Goal: Ask a question

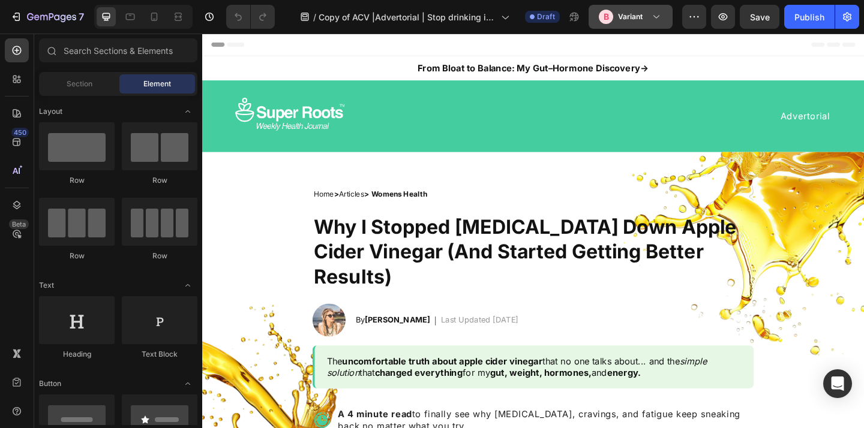
click at [655, 23] on div "B Variant" at bounding box center [631, 17] width 64 height 14
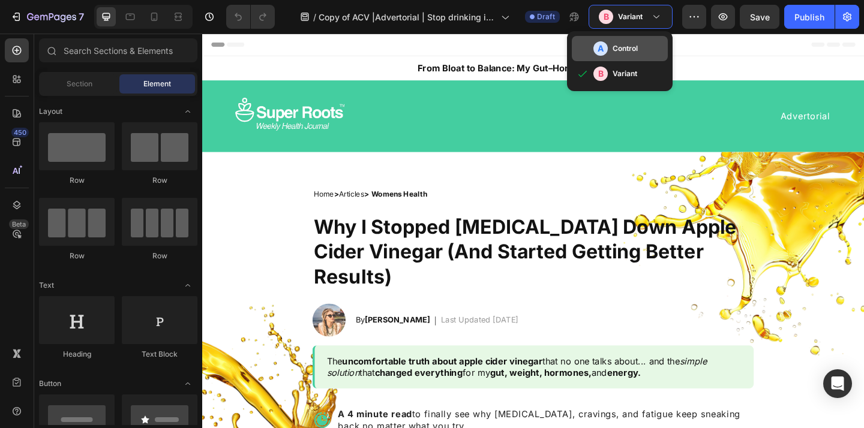
click at [647, 47] on div "A Control" at bounding box center [628, 48] width 70 height 14
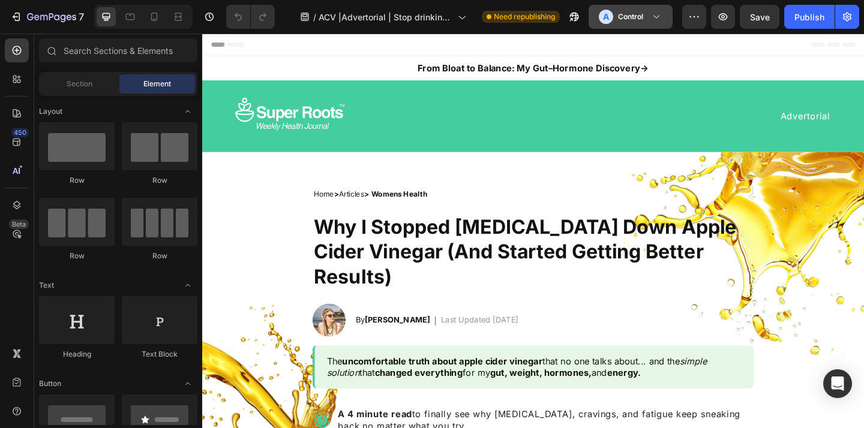
click at [647, 19] on div "A Control" at bounding box center [623, 17] width 49 height 14
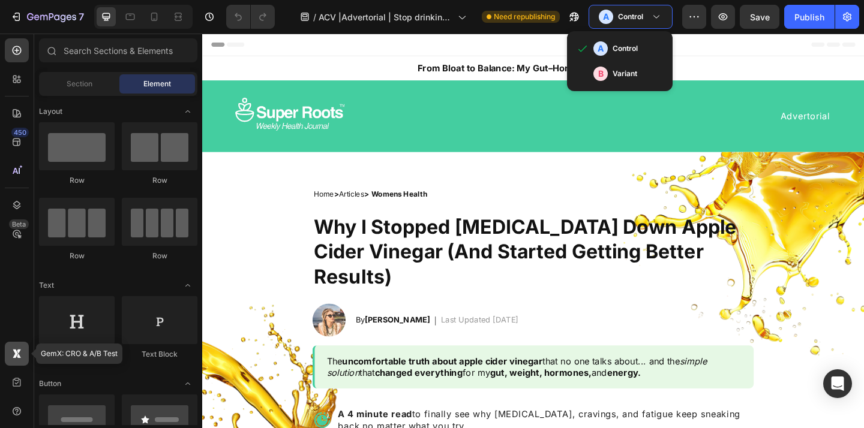
click at [20, 346] on div at bounding box center [17, 354] width 24 height 24
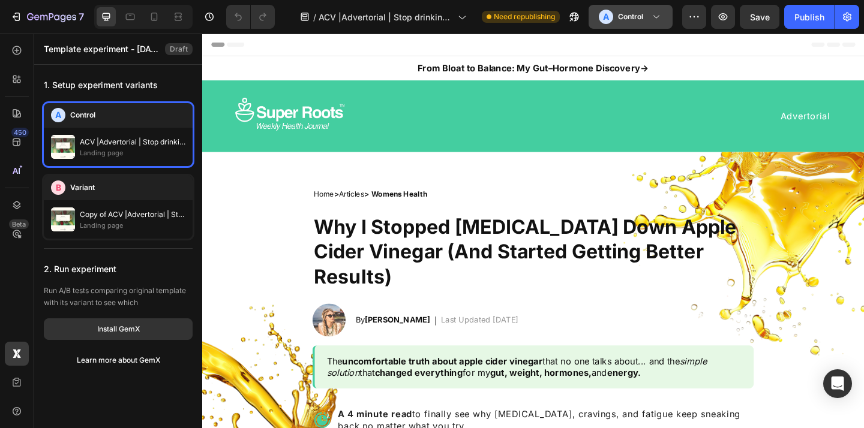
click at [641, 14] on h3 "Control" at bounding box center [630, 17] width 25 height 12
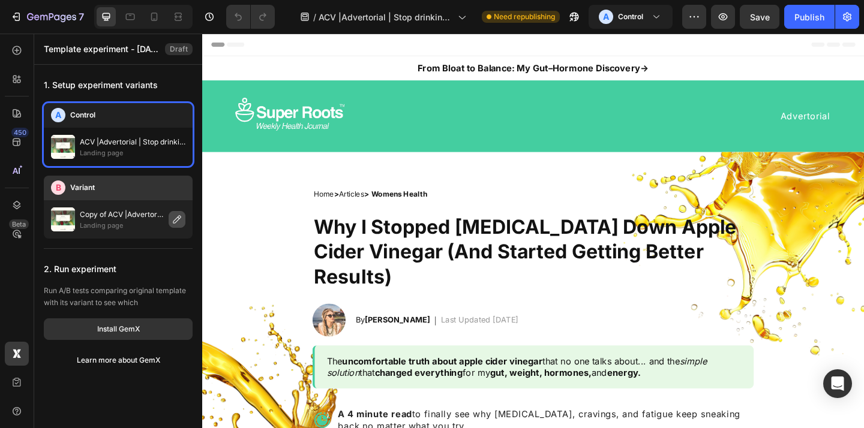
click at [175, 219] on icon "button" at bounding box center [177, 220] width 10 height 10
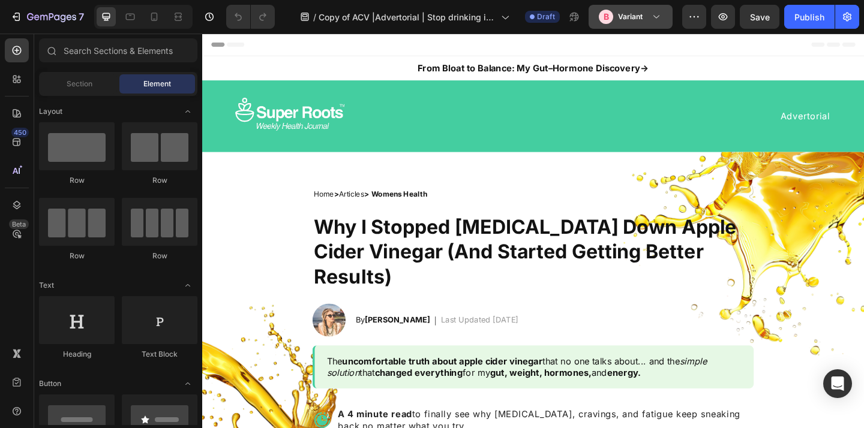
click at [639, 17] on h3 "Variant" at bounding box center [630, 17] width 25 height 12
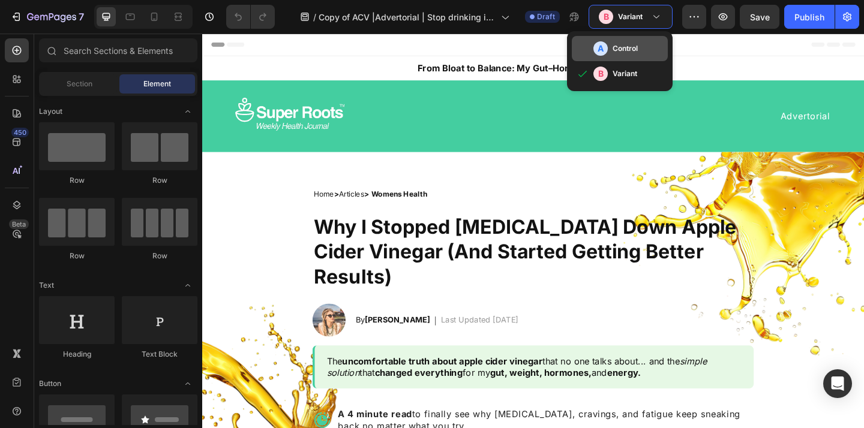
click at [623, 40] on div "A Control" at bounding box center [620, 48] width 96 height 25
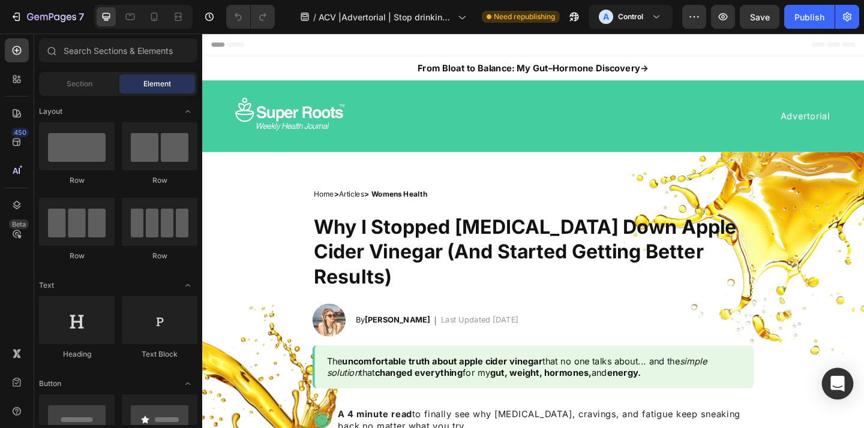
click at [837, 382] on icon "Open Intercom Messenger" at bounding box center [837, 384] width 14 height 16
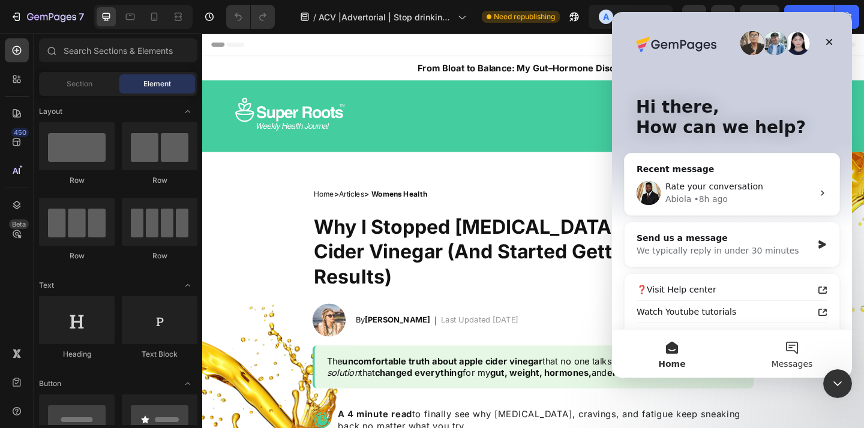
click at [787, 358] on button "Messages" at bounding box center [792, 354] width 120 height 48
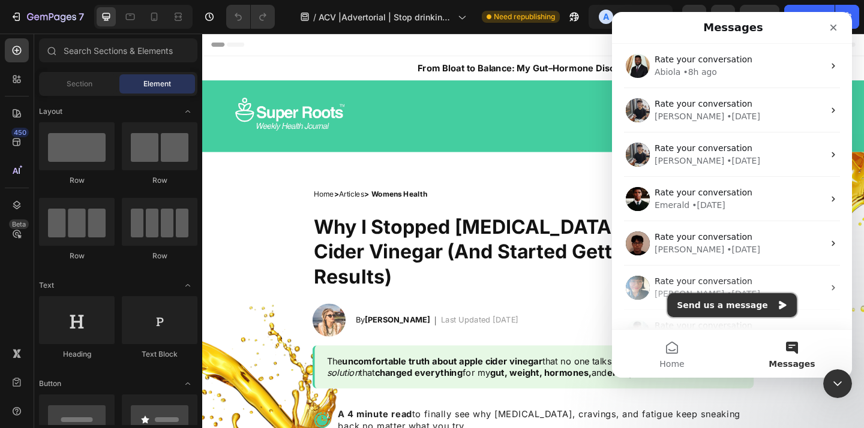
click at [722, 307] on button "Send us a message" at bounding box center [732, 305] width 130 height 24
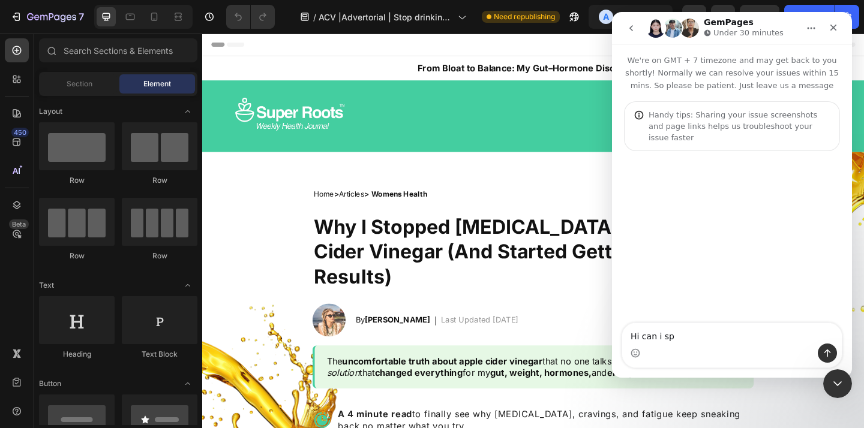
drag, startPoint x: 643, startPoint y: 338, endPoint x: 680, endPoint y: 337, distance: 36.6
click at [680, 337] on textarea "Hi can i sp" at bounding box center [732, 333] width 220 height 20
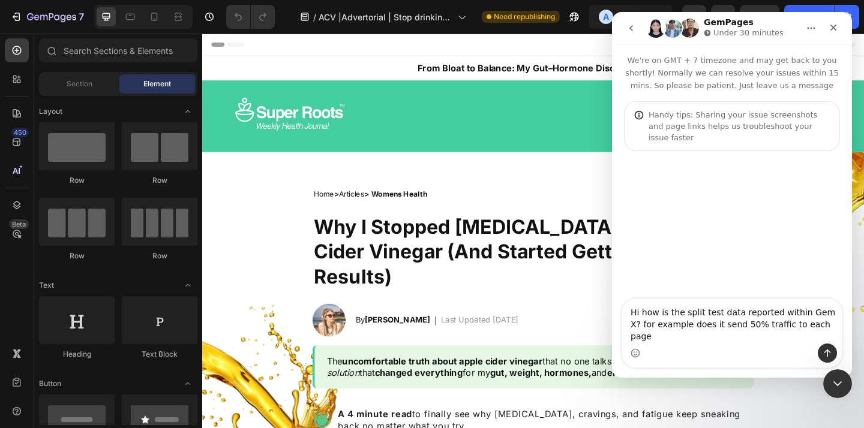
type textarea "Hi how is the split test data reported within Gem X? for example does it send 5…"
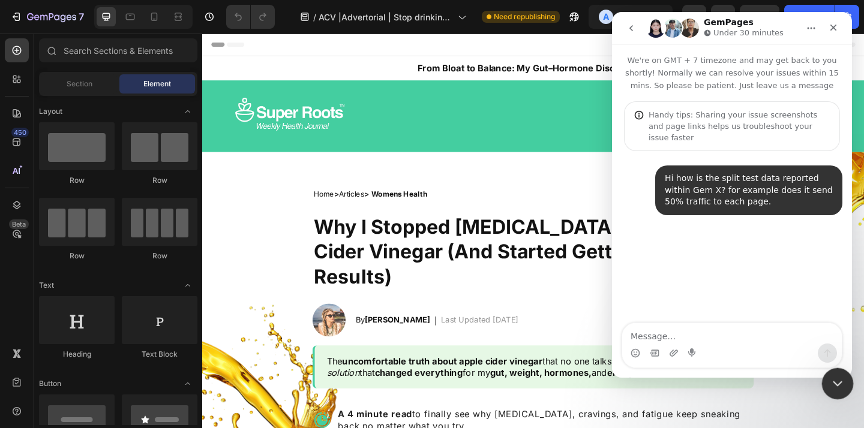
click at [843, 385] on div "Close Intercom Messenger" at bounding box center [835, 382] width 29 height 29
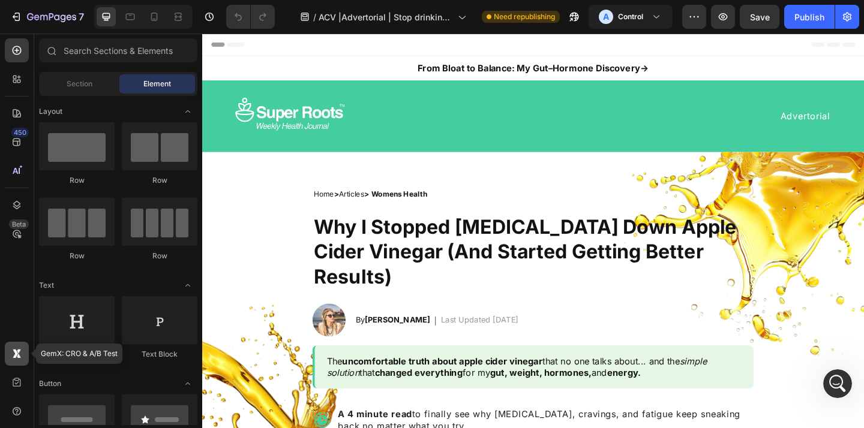
click at [20, 349] on icon at bounding box center [17, 354] width 12 height 12
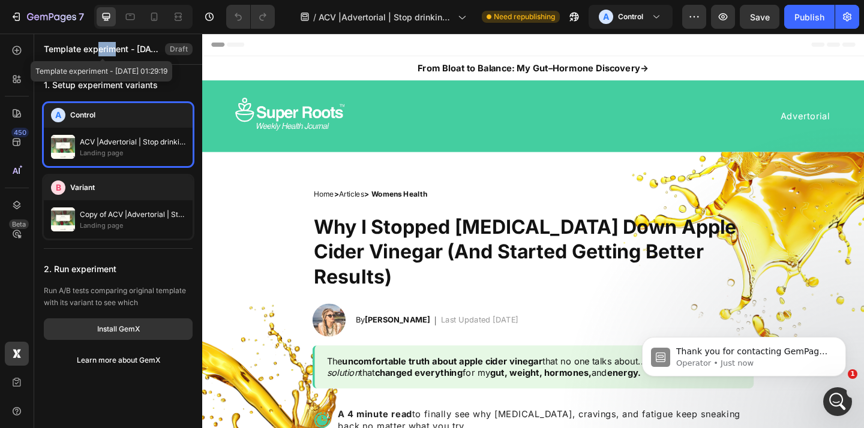
drag, startPoint x: 96, startPoint y: 50, endPoint x: 116, endPoint y: 50, distance: 20.4
click at [116, 50] on p "Template experiment - Sep 26, 01:29:19" at bounding box center [102, 49] width 116 height 14
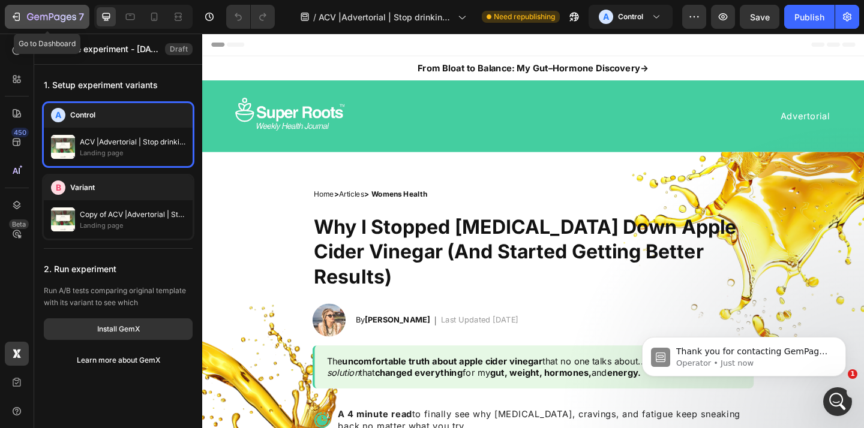
click at [64, 24] on button "7" at bounding box center [47, 17] width 85 height 24
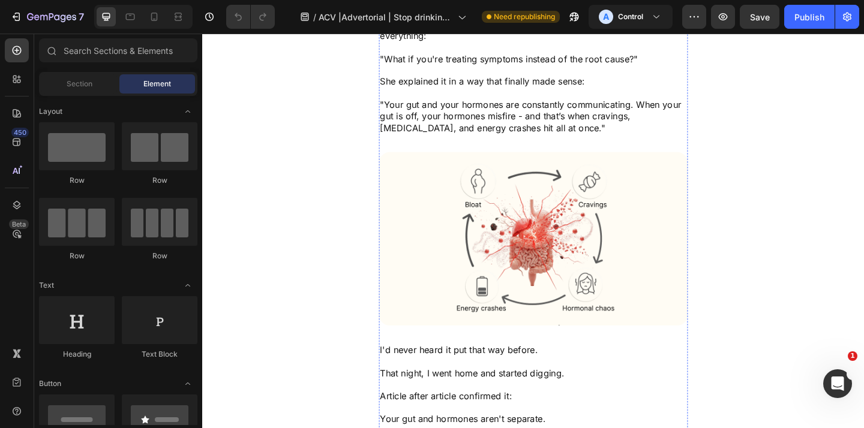
scroll to position [1835, 0]
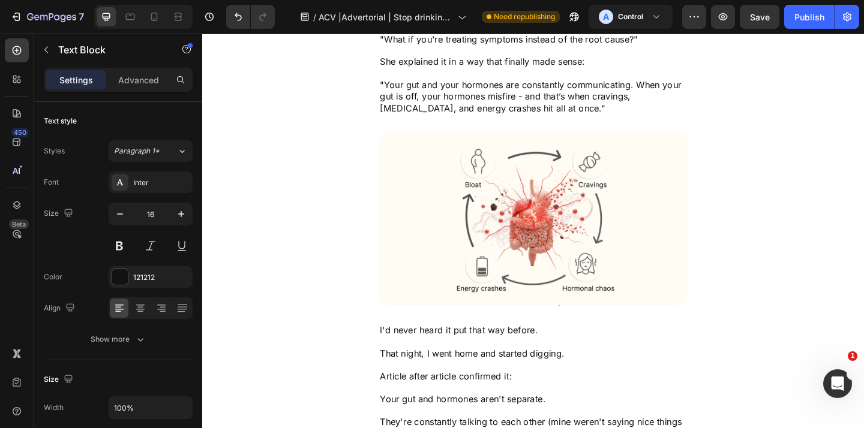
scroll to position [1857, 0]
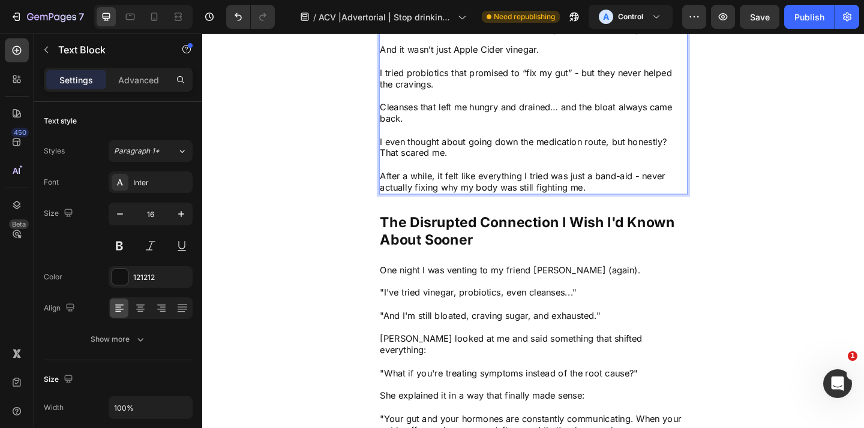
scroll to position [1467, 0]
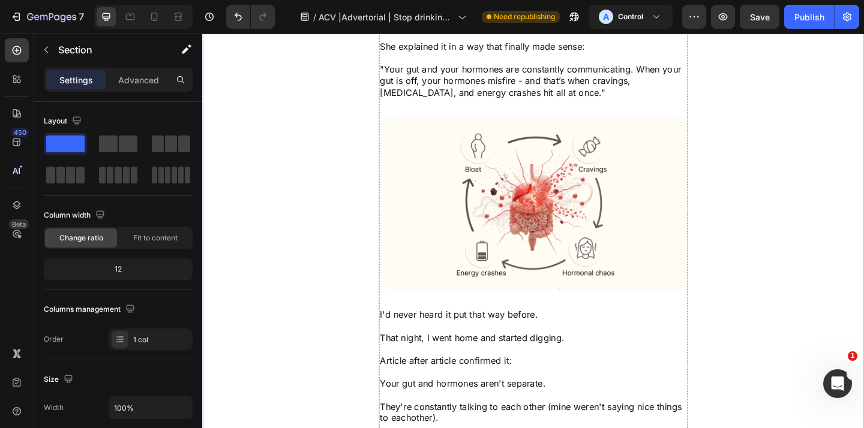
scroll to position [1872, 0]
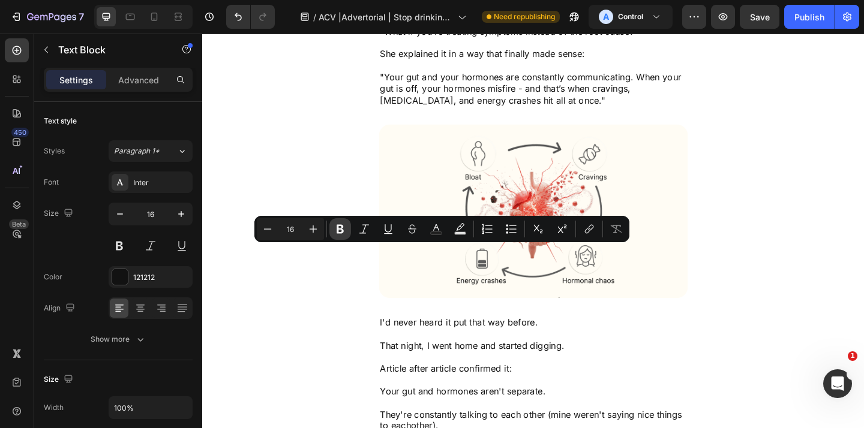
click at [344, 230] on icon "Editor contextual toolbar" at bounding box center [340, 229] width 12 height 12
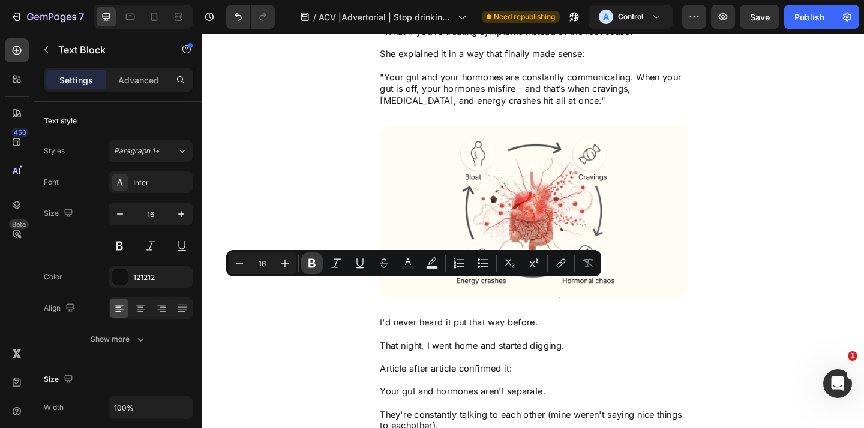
click at [308, 260] on icon "Editor contextual toolbar" at bounding box center [311, 263] width 7 height 9
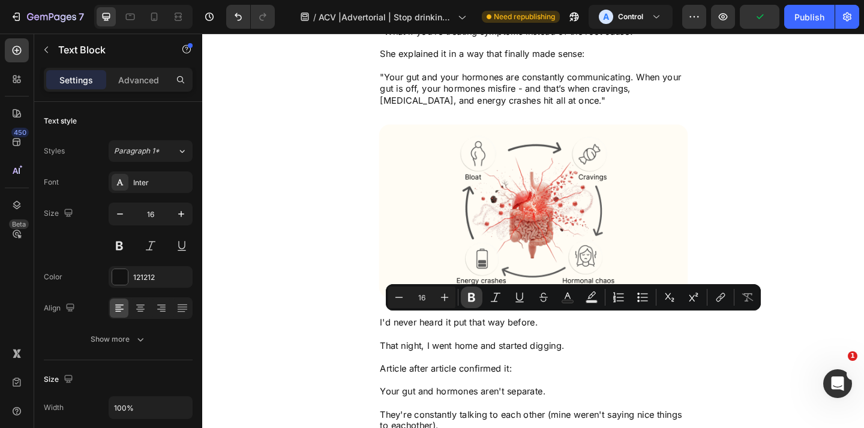
click at [473, 299] on icon "Editor contextual toolbar" at bounding box center [471, 297] width 7 height 9
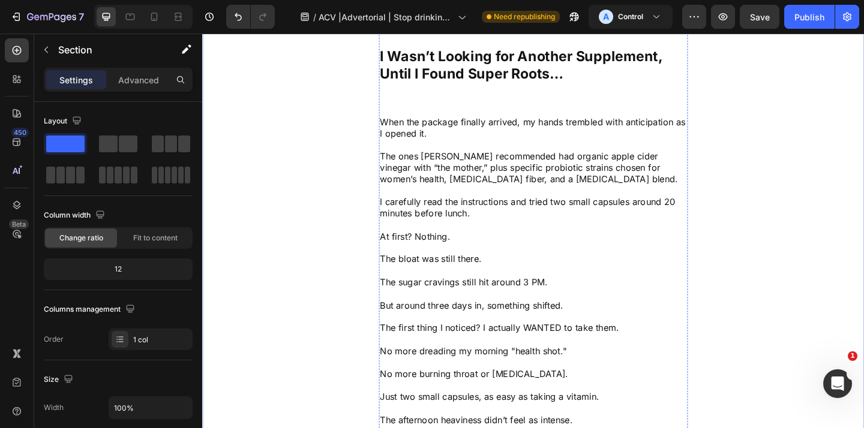
scroll to position [3698, 0]
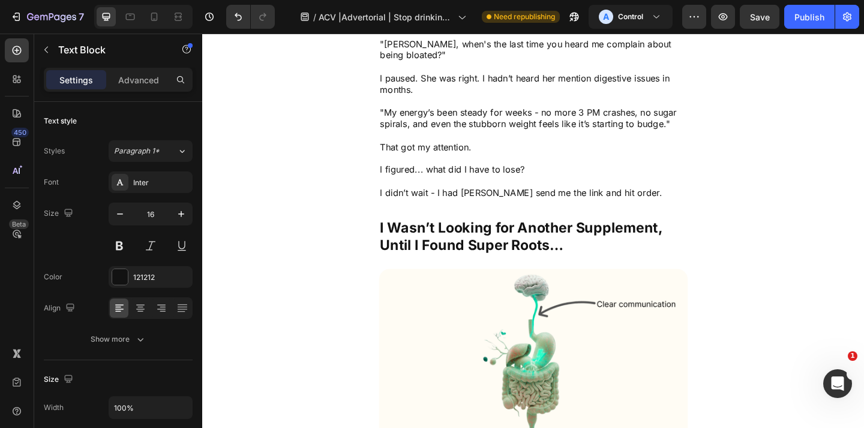
drag, startPoint x: 595, startPoint y: 292, endPoint x: 666, endPoint y: 292, distance: 71.4
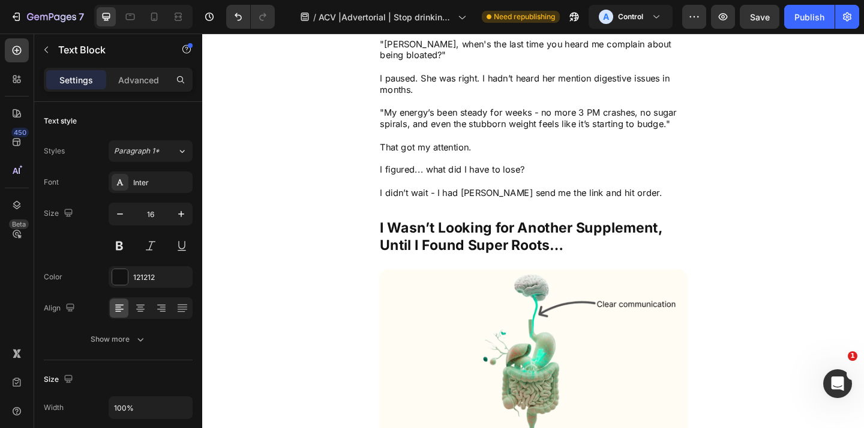
drag, startPoint x: 446, startPoint y: 318, endPoint x: 517, endPoint y: 329, distance: 71.6
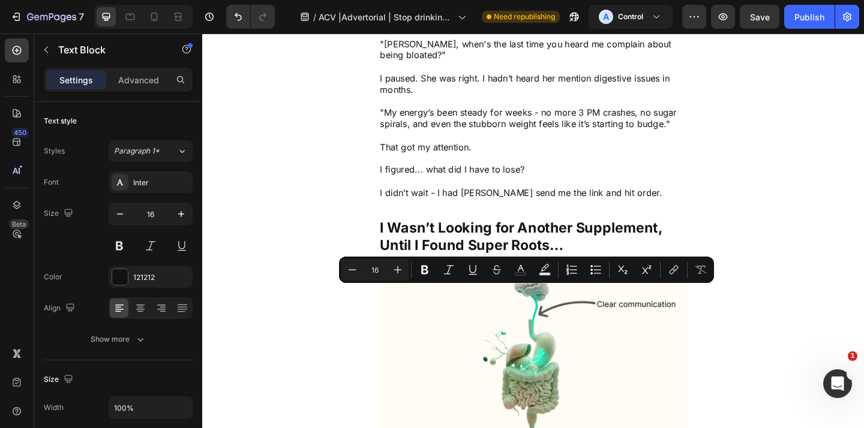
drag, startPoint x: 515, startPoint y: 330, endPoint x: 469, endPoint y: 320, distance: 47.2
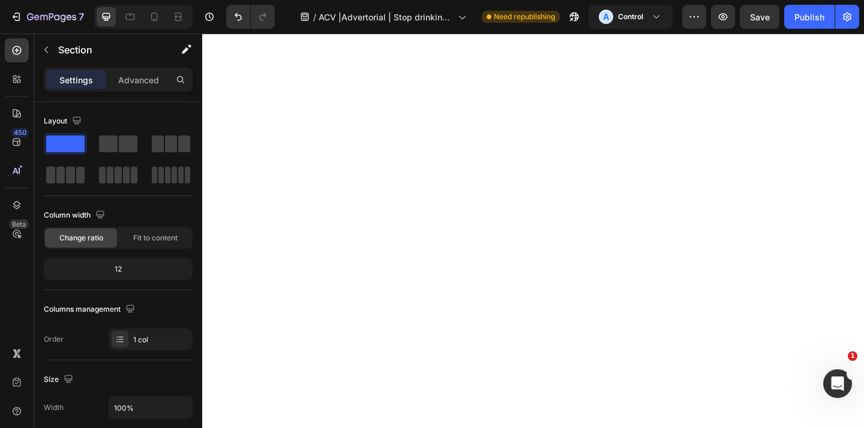
scroll to position [5585, 0]
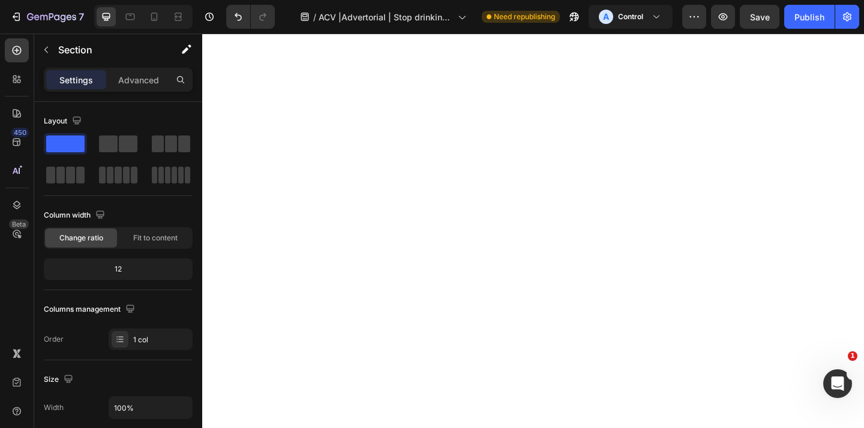
scroll to position [5518, 0]
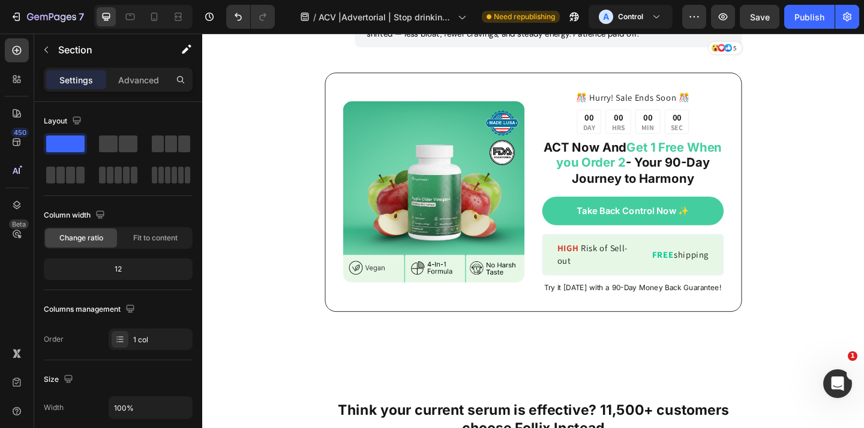
scroll to position [7569, 0]
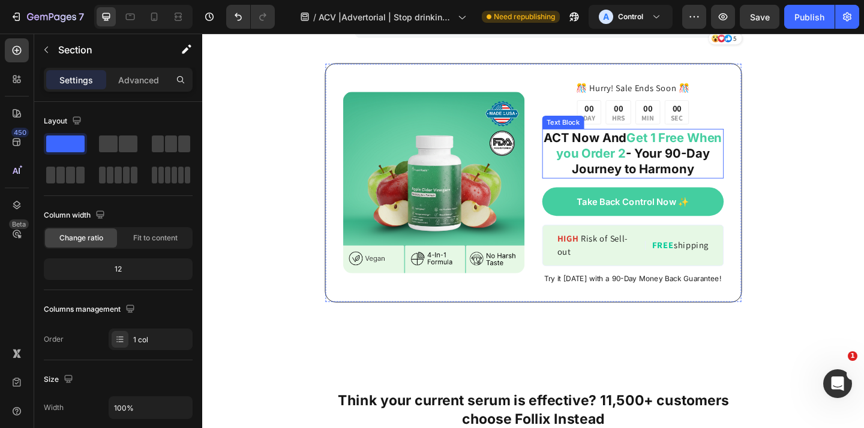
click at [731, 167] on p "ACT Now And Get 1 Free When you Order 2 - Your 90-Day Journey to Harmony" at bounding box center [670, 165] width 195 height 52
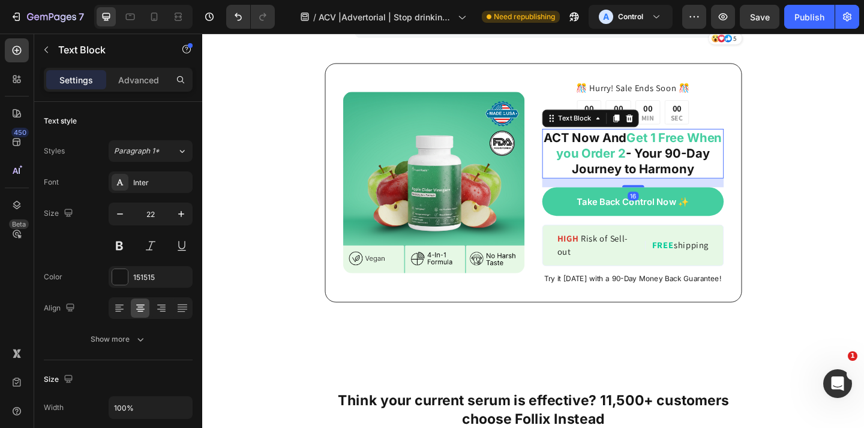
click at [735, 168] on p "ACT Now And Get 1 Free When you Order 2 - Your 90-Day Journey to Harmony" at bounding box center [670, 165] width 195 height 52
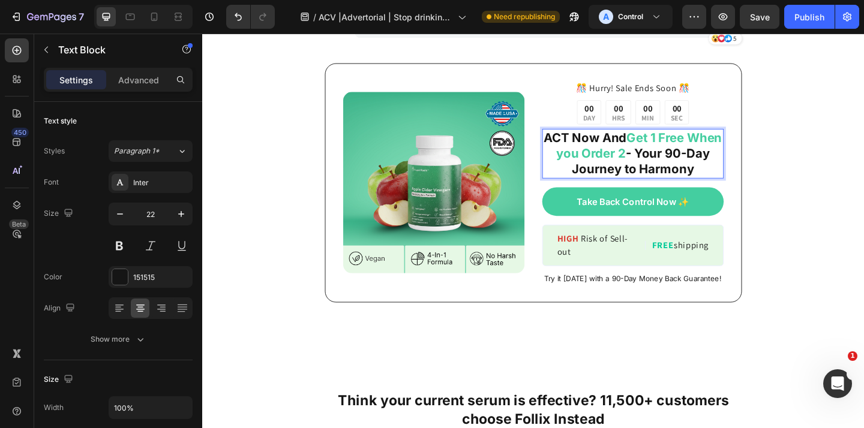
click at [735, 168] on p "ACT Now And Get 1 Free When you Order 2 - Your 90-Day Journey to Harmony" at bounding box center [670, 165] width 195 height 52
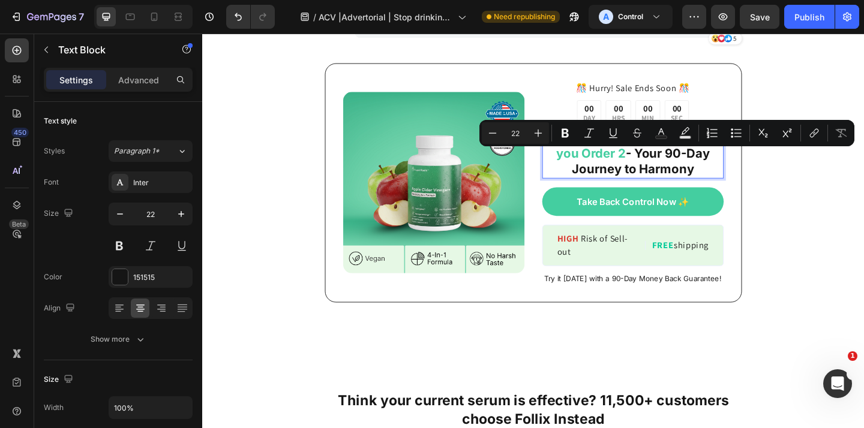
click at [743, 169] on p "ACT Now And Get 1 Free When you Order 2 - Your 90-Day Journey to Harmony" at bounding box center [670, 165] width 195 height 52
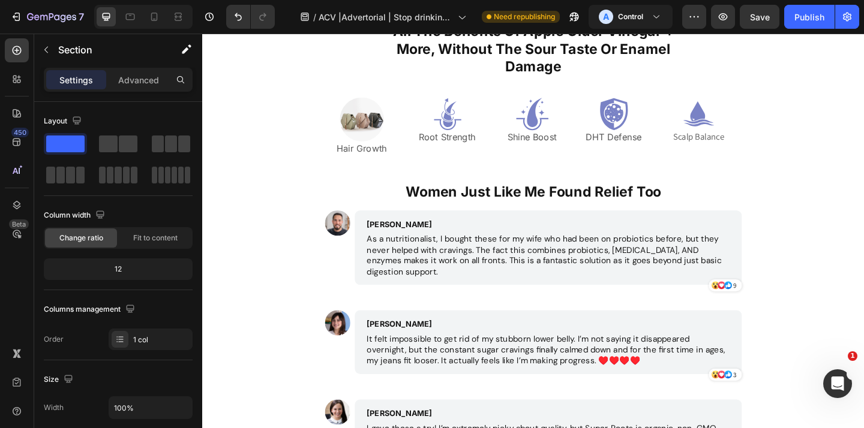
scroll to position [6893, 0]
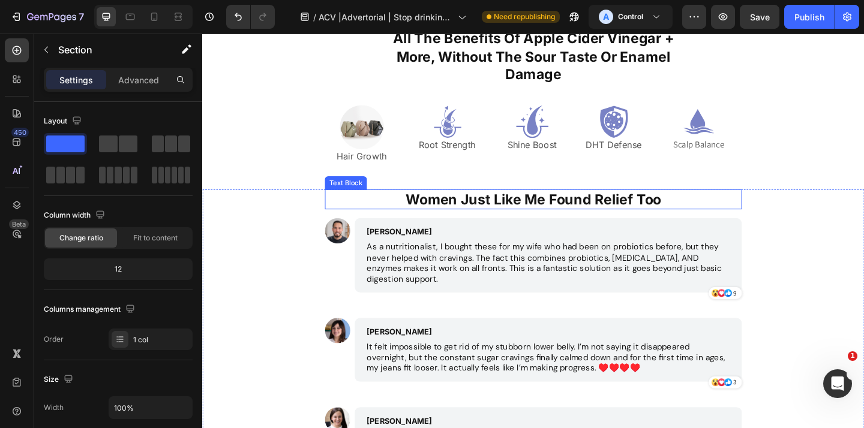
click at [564, 218] on strong "Women Just Like Me Found Relief Too" at bounding box center [562, 214] width 278 height 18
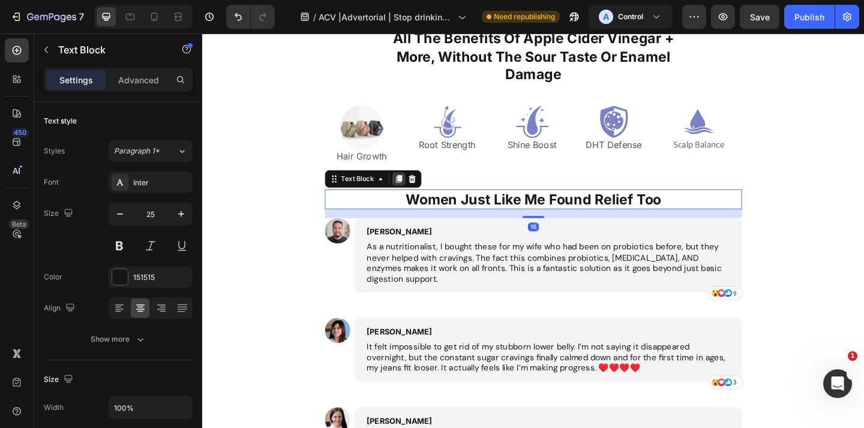
click at [416, 192] on icon at bounding box center [416, 192] width 7 height 8
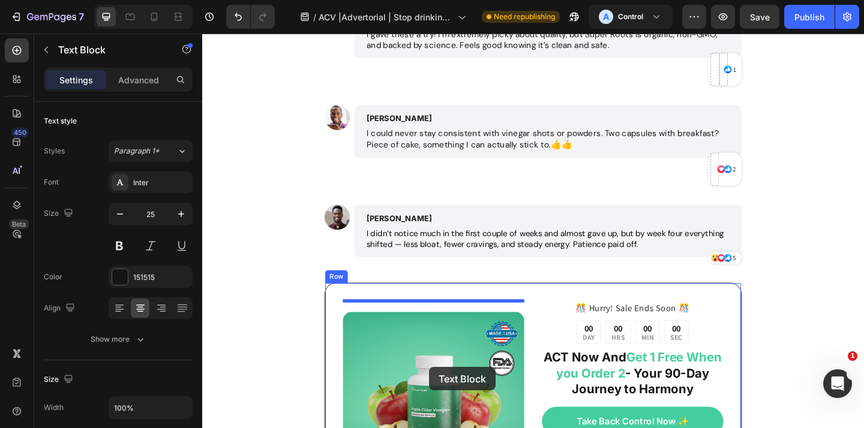
scroll to position [7368, 0]
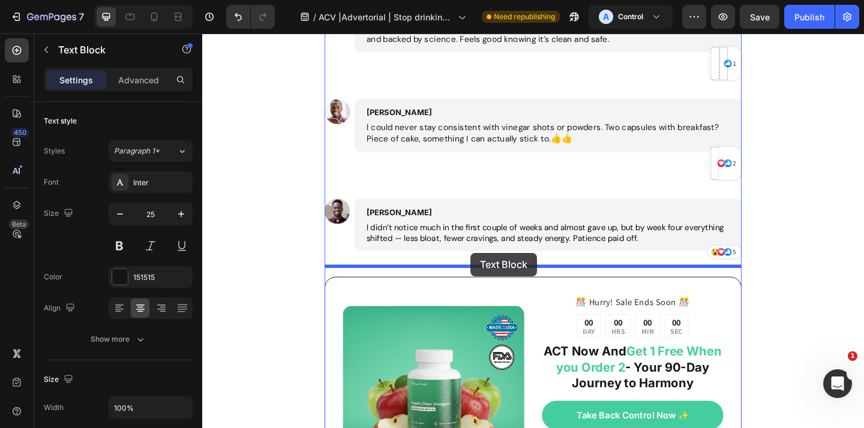
drag, startPoint x: 482, startPoint y: 177, endPoint x: 494, endPoint y: 272, distance: 96.1
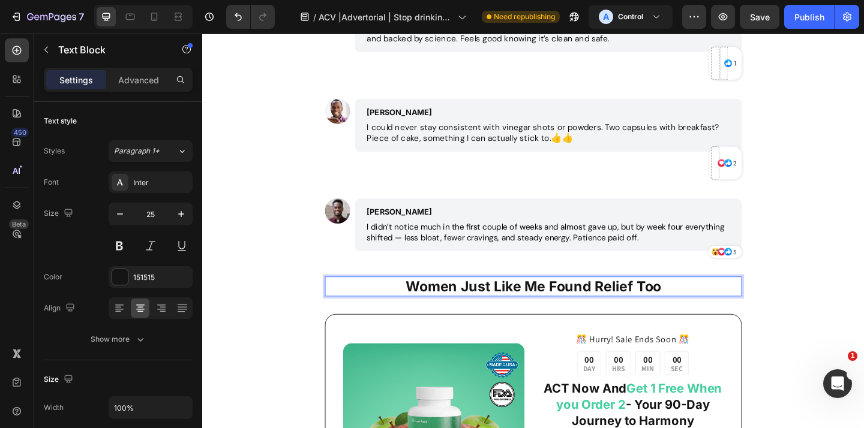
click at [511, 300] on strong "Women Just Like Me Found Relief Too" at bounding box center [562, 309] width 278 height 18
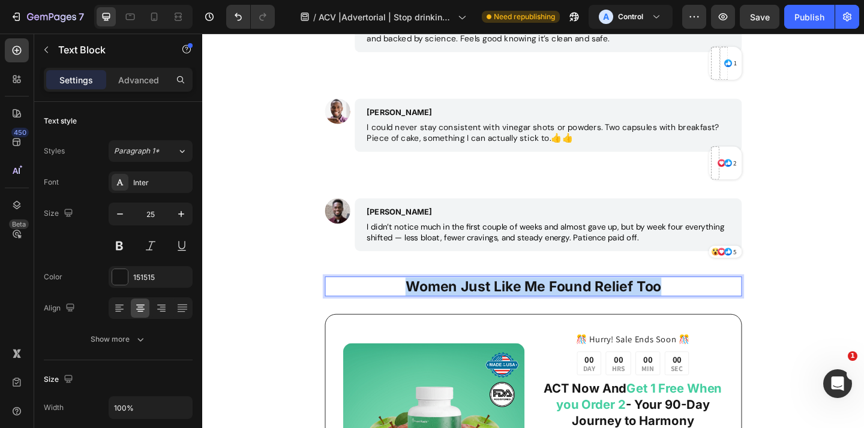
click at [511, 300] on strong "Women Just Like Me Found Relief Too" at bounding box center [562, 309] width 278 height 18
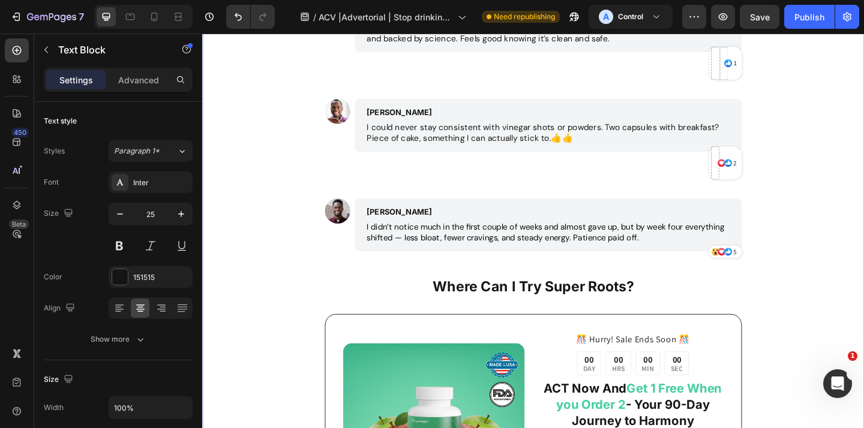
click at [863, 261] on div "Women Just Like Me Found Relief Too Text Block Image James O'conner Text Block …" at bounding box center [562, 203] width 720 height 889
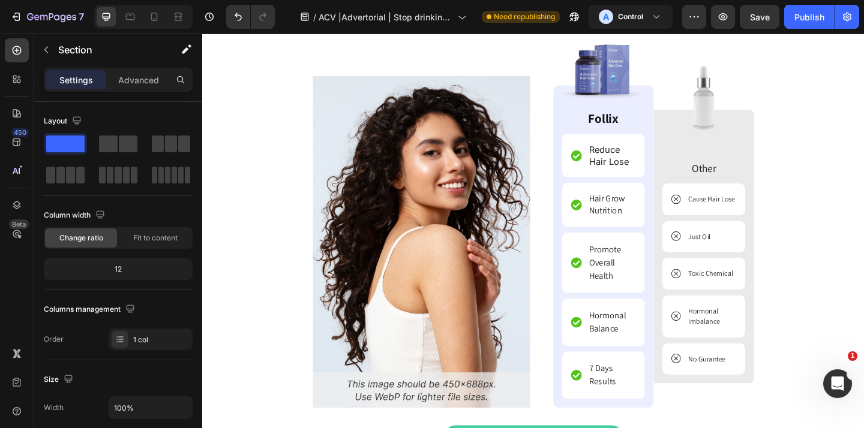
scroll to position [8758, 0]
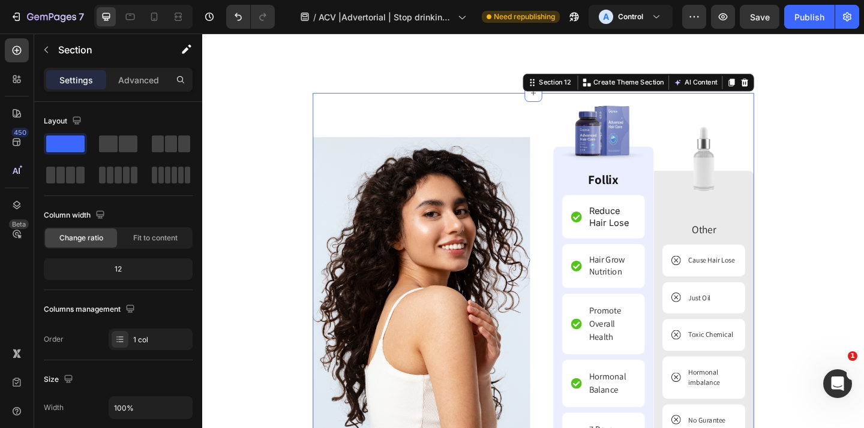
click at [538, 112] on div "Image Image Follix Text Block Reduce Hair Lose Item List Hair Grow Nutrition It…" at bounding box center [562, 356] width 480 height 517
click at [753, 148] on img at bounding box center [748, 170] width 90 height 90
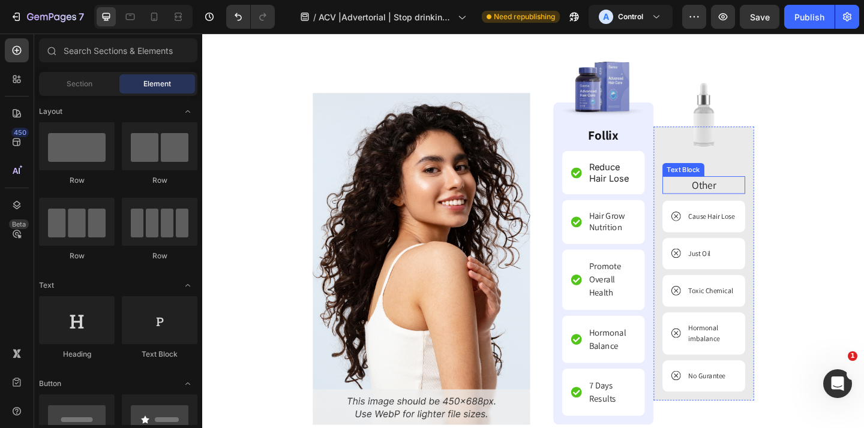
scroll to position [8803, 0]
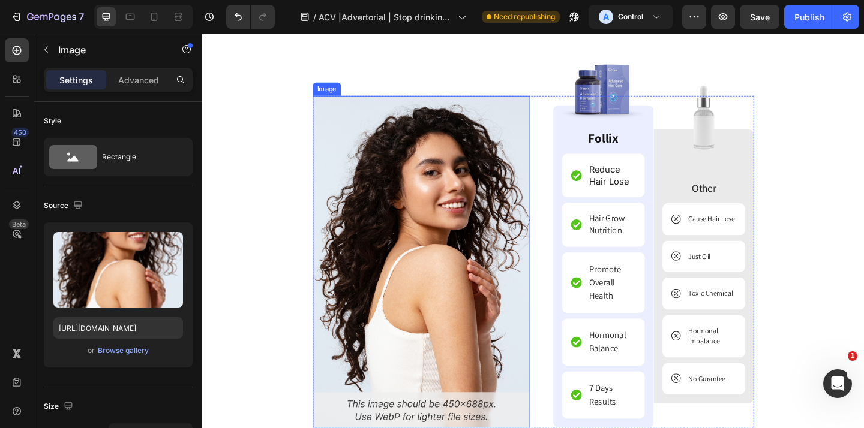
click at [556, 209] on img at bounding box center [440, 281] width 236 height 361
click at [405, 90] on icon at bounding box center [402, 90] width 10 height 10
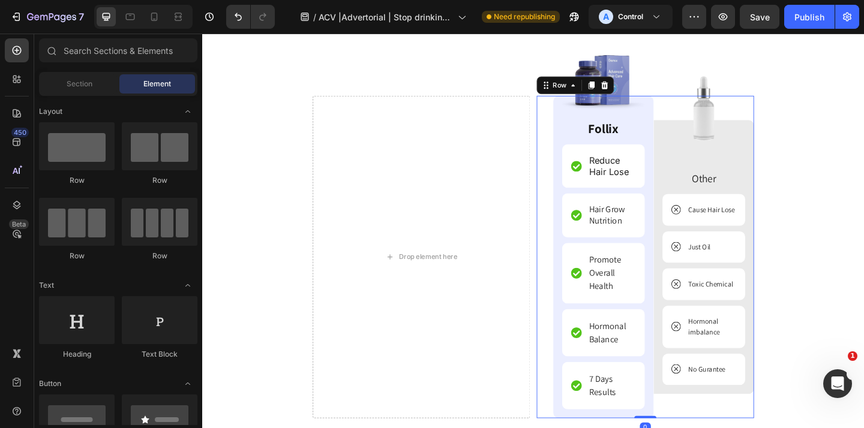
click at [569, 197] on div "Image Follix Text Block Reduce Hair Lose Item List Hair Grow Nutrition Item Lis…" at bounding box center [684, 276] width 236 height 351
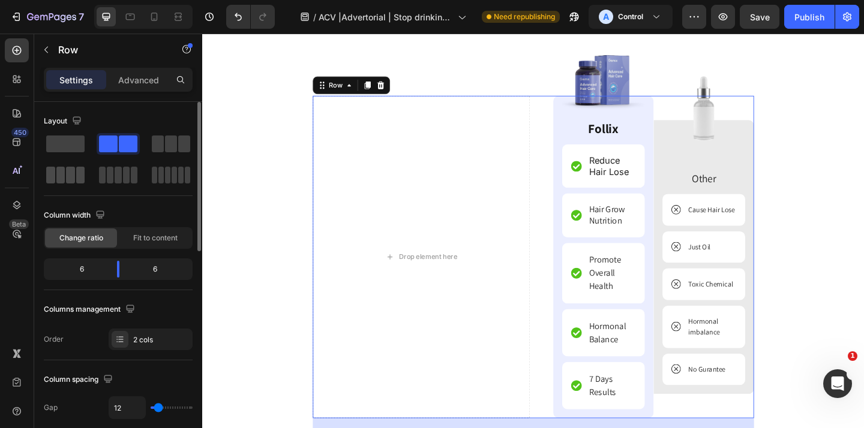
click at [74, 176] on span at bounding box center [70, 175] width 9 height 17
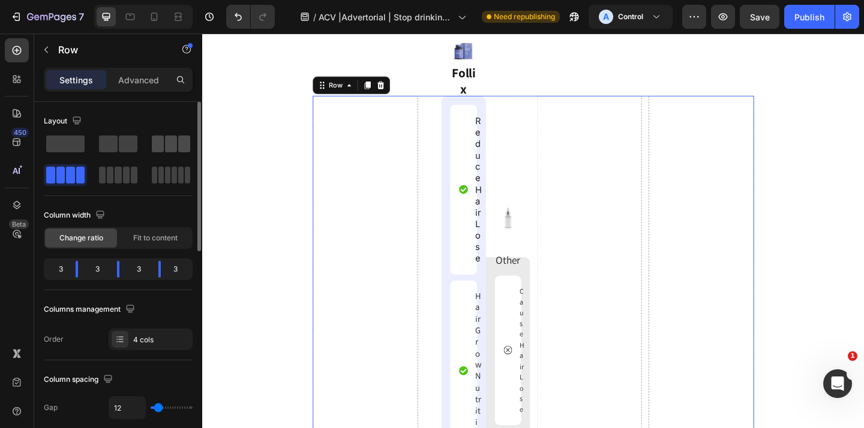
click at [160, 148] on span at bounding box center [158, 144] width 12 height 17
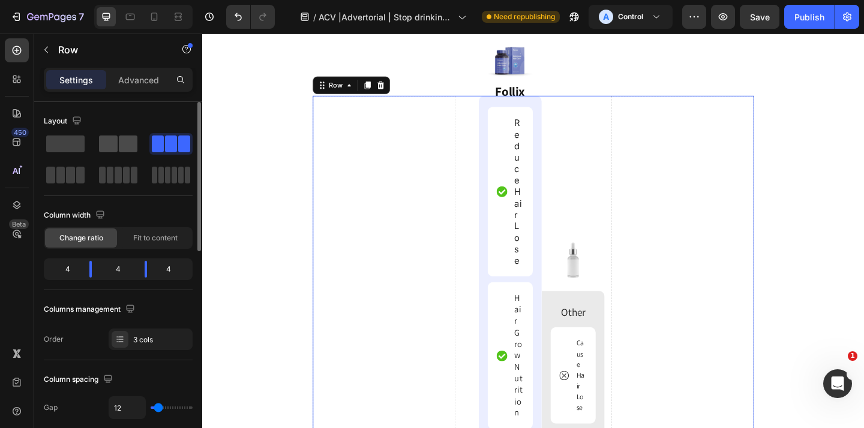
click at [122, 148] on span at bounding box center [128, 144] width 19 height 17
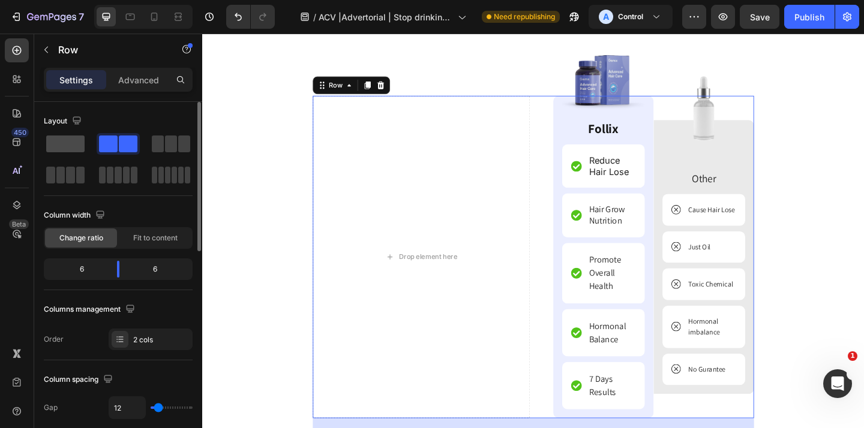
click at [75, 146] on span at bounding box center [65, 144] width 38 height 17
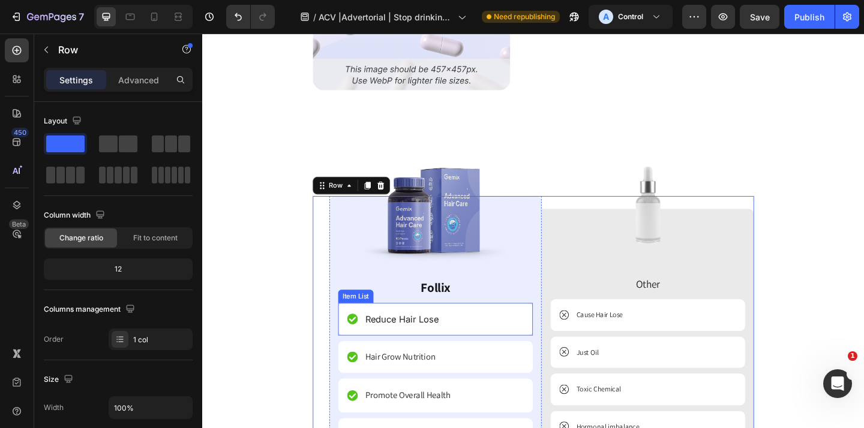
scroll to position [8689, 0]
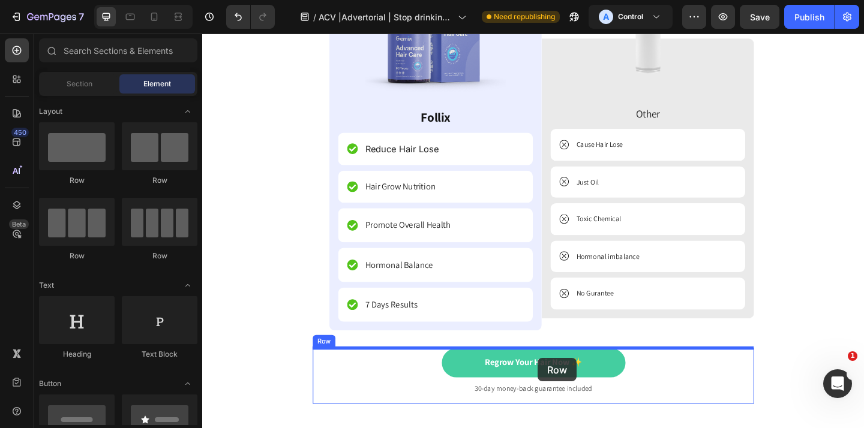
scroll to position [8884, 0]
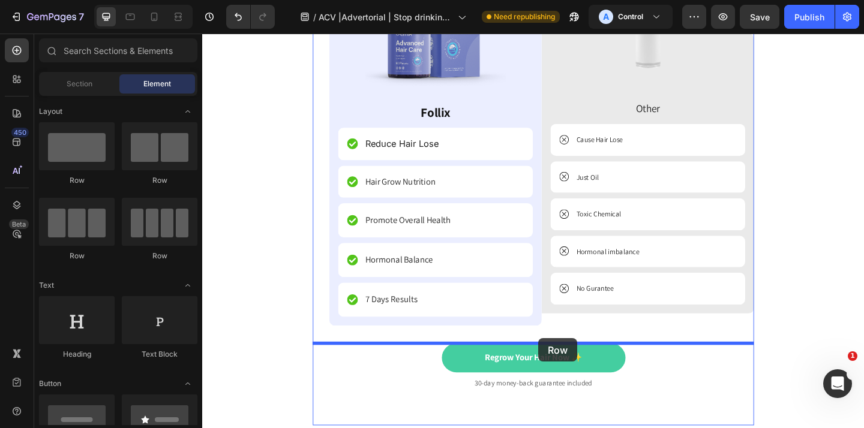
drag, startPoint x: 364, startPoint y: 250, endPoint x: 568, endPoint y: 365, distance: 234.3
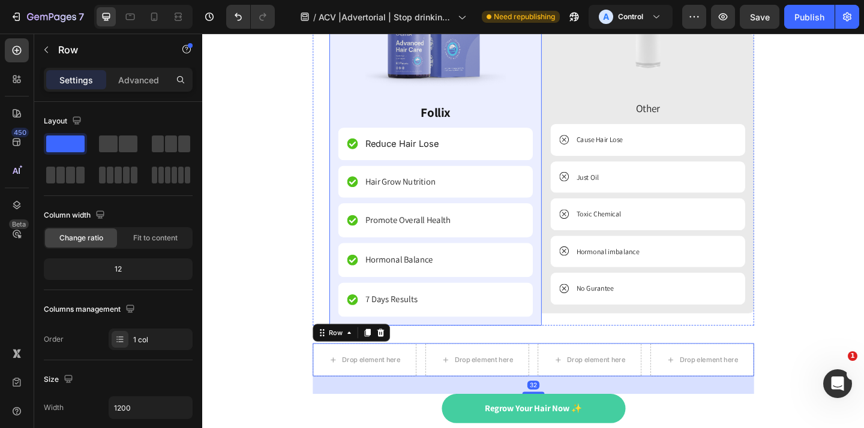
click at [569, 310] on div "Image Follix Text Block Reduce Hair Lose Item List Hair Grow Nutrition Item Lis…" at bounding box center [455, 186] width 231 height 332
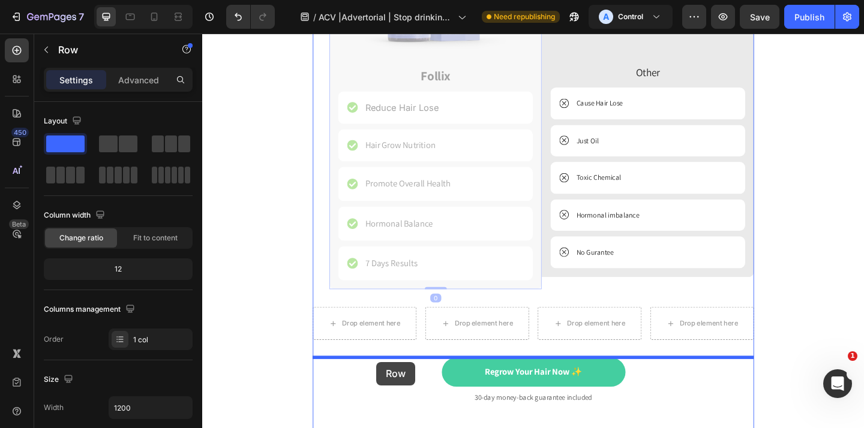
scroll to position [8937, 0]
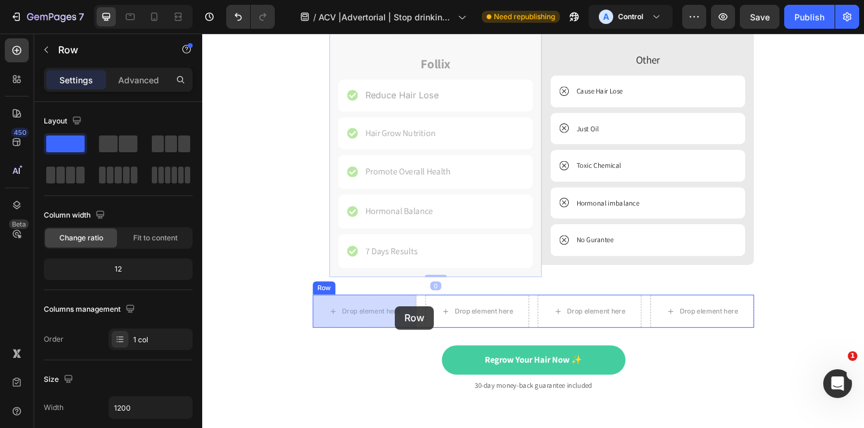
drag, startPoint x: 569, startPoint y: 310, endPoint x: 412, endPoint y: 331, distance: 158.6
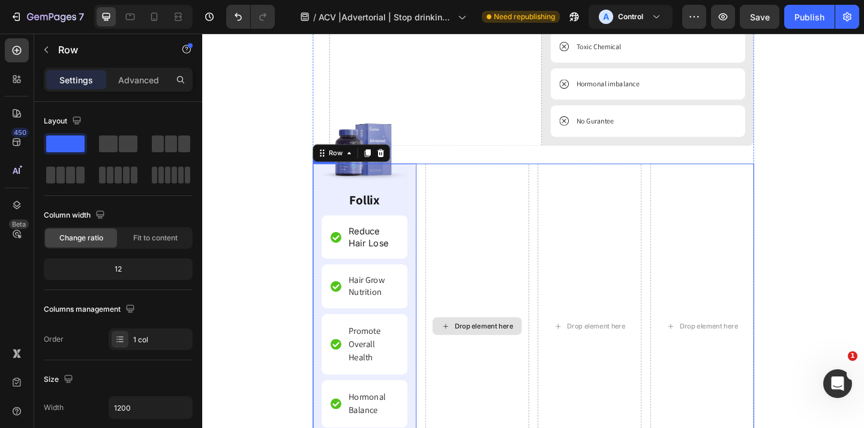
scroll to position [9010, 0]
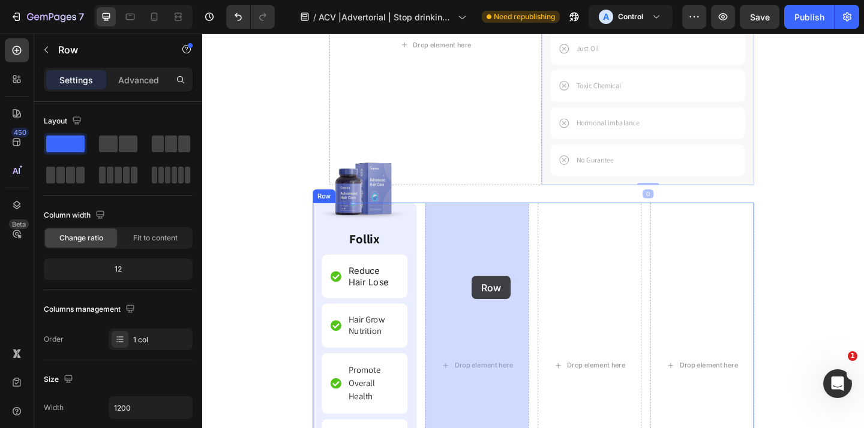
drag, startPoint x: 579, startPoint y: 192, endPoint x: 496, endPoint y: 298, distance: 134.6
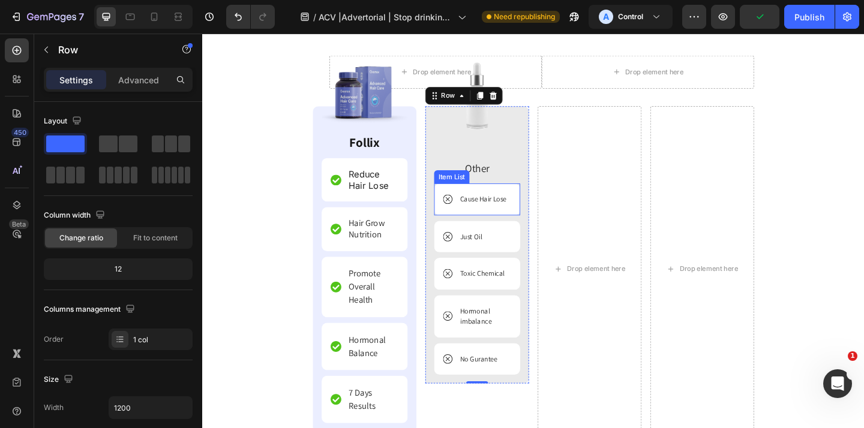
scroll to position [8825, 0]
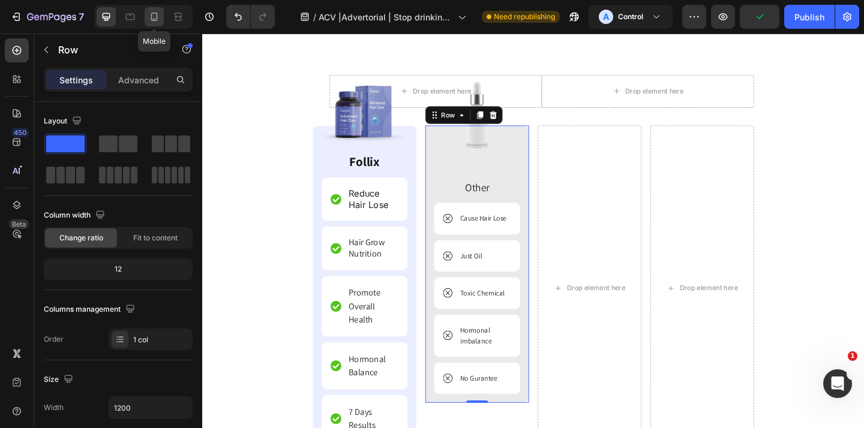
click at [151, 16] on icon at bounding box center [154, 17] width 7 height 8
type input "100%"
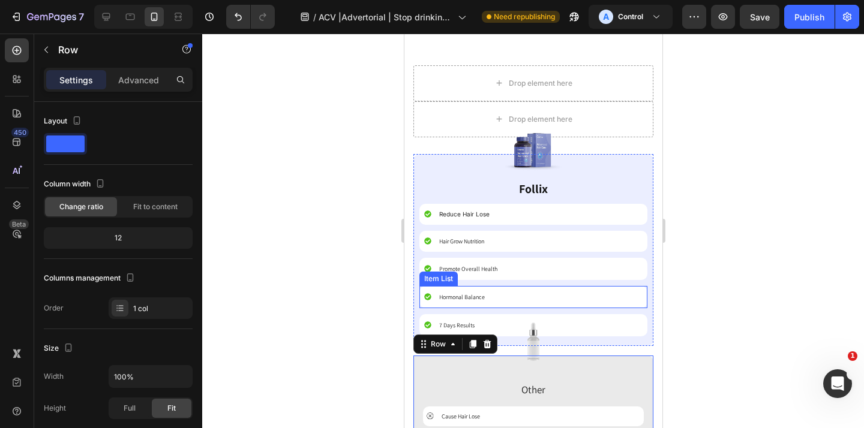
scroll to position [8857, 0]
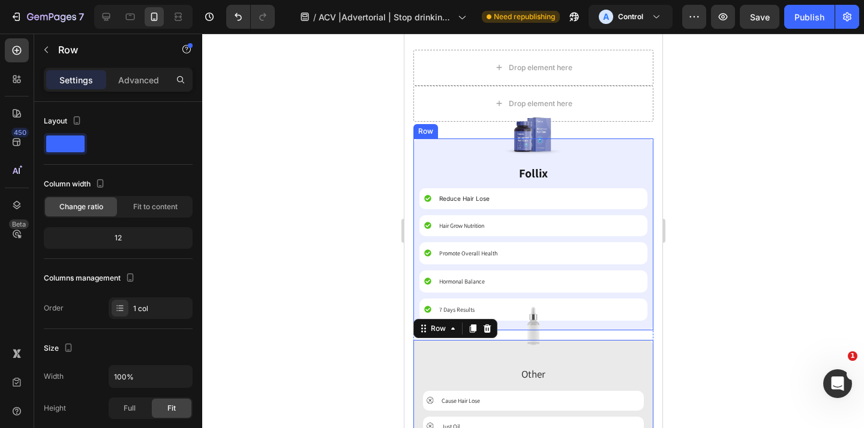
click at [415, 282] on div "Image Follix Text Block Reduce Hair Lose Item List Hair Grow Nutrition Item Lis…" at bounding box center [533, 235] width 240 height 192
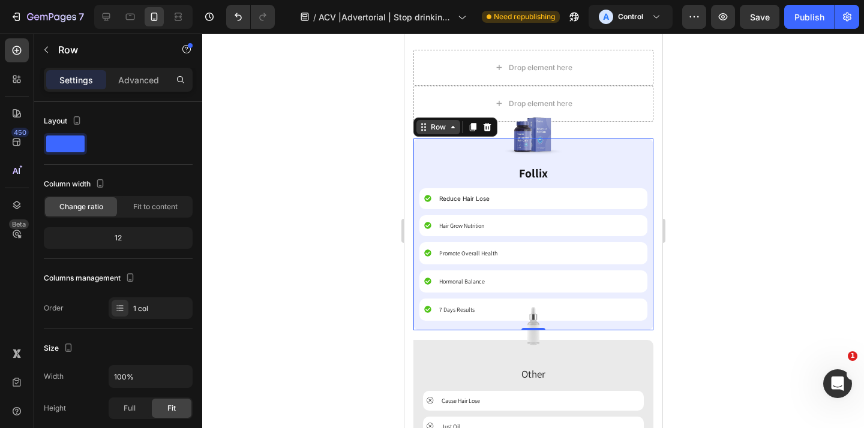
click at [437, 129] on div "Row" at bounding box center [438, 127] width 20 height 11
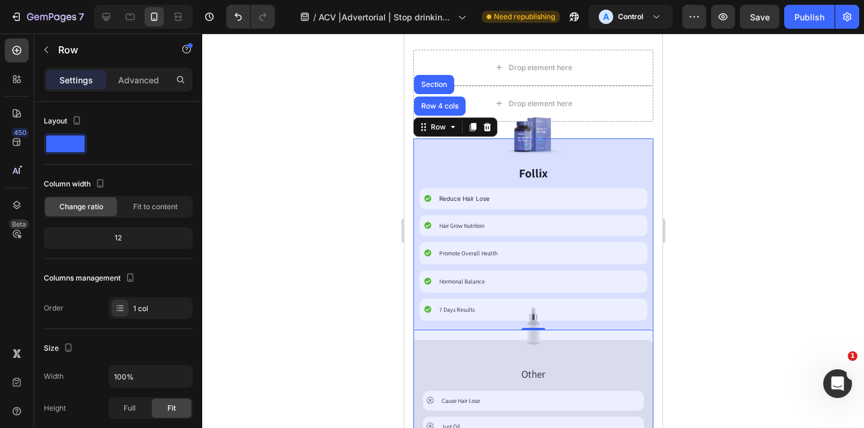
click at [438, 112] on div "Row 4 cols" at bounding box center [439, 106] width 52 height 19
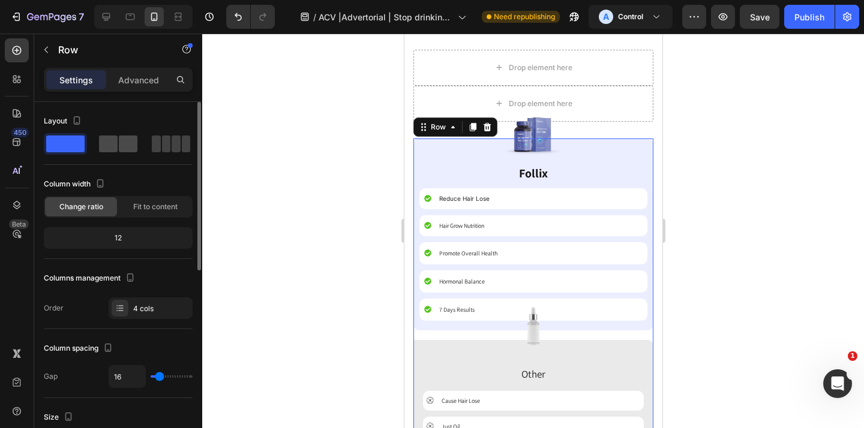
click at [125, 137] on span at bounding box center [128, 144] width 19 height 17
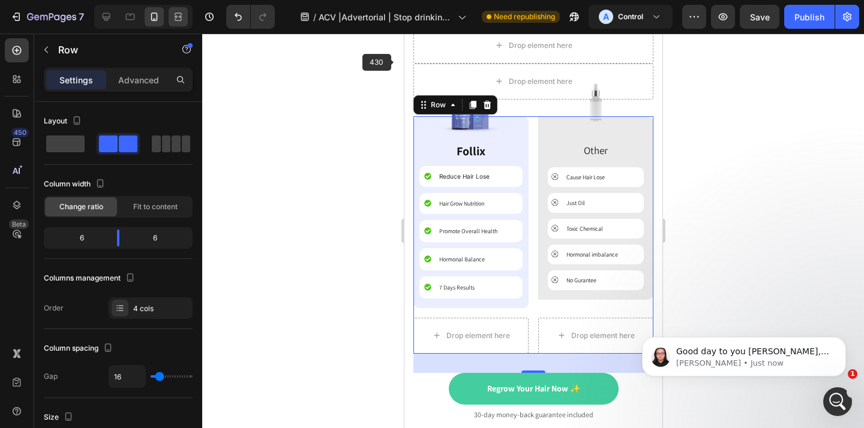
scroll to position [0, 0]
click at [109, 12] on icon at bounding box center [106, 17] width 12 height 12
type input "1200"
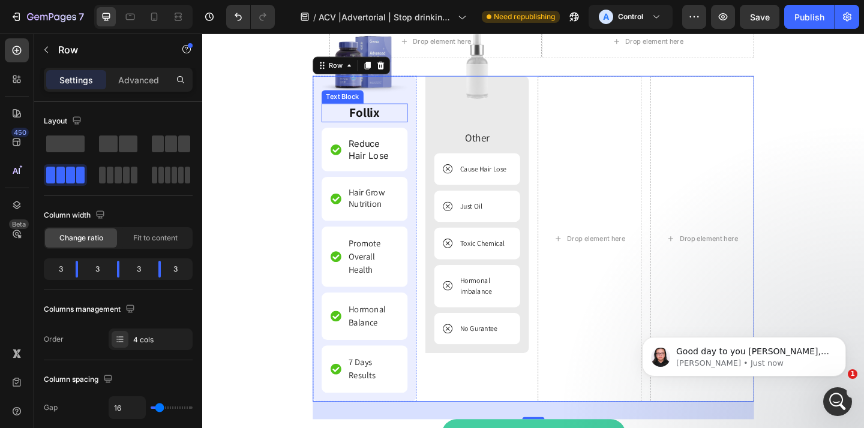
scroll to position [8884, 0]
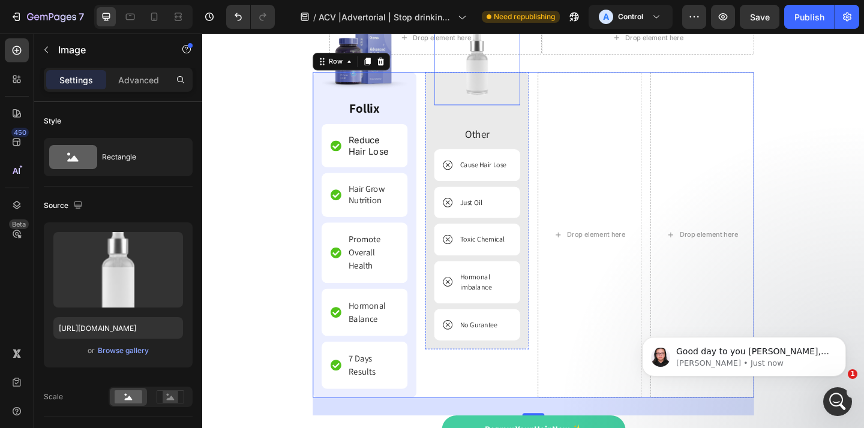
click at [461, 106] on img at bounding box center [501, 65] width 94 height 94
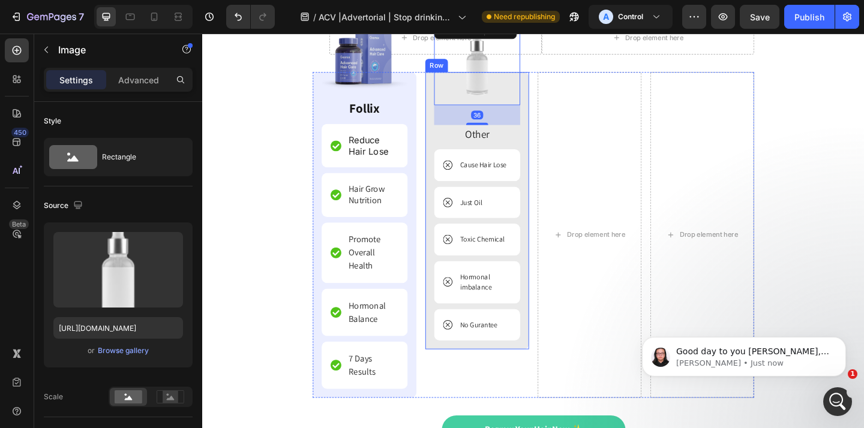
click at [450, 121] on div "Image 36 Other Text Block Cause Hair Lose Item List Just Oil Item List Toxic Ch…" at bounding box center [501, 227] width 113 height 302
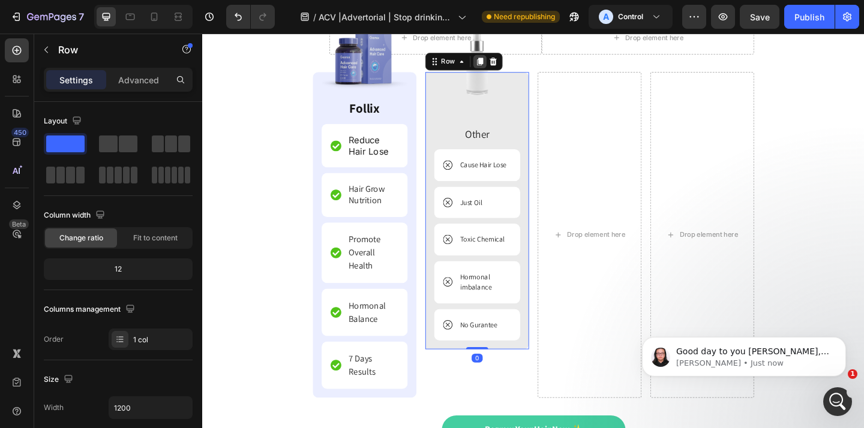
click at [505, 63] on icon at bounding box center [504, 64] width 7 height 8
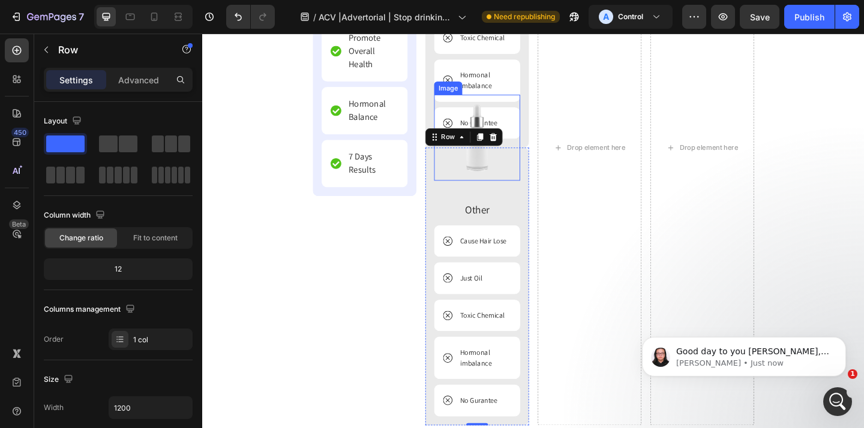
scroll to position [9097, 0]
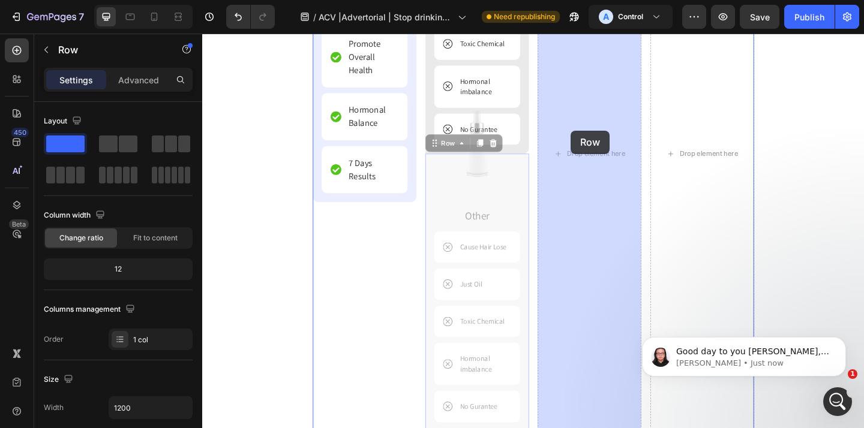
drag, startPoint x: 553, startPoint y: 186, endPoint x: 603, endPoint y: 139, distance: 68.3
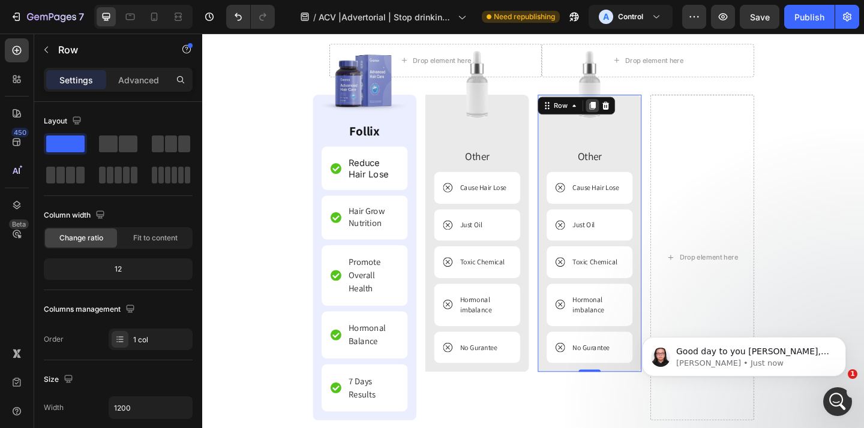
click at [630, 114] on icon at bounding box center [627, 112] width 10 height 10
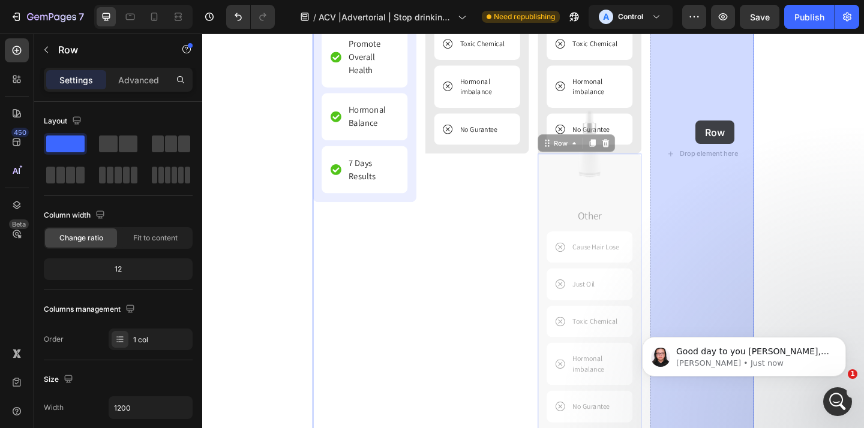
drag, startPoint x: 669, startPoint y: 209, endPoint x: 738, endPoint y: 127, distance: 107.8
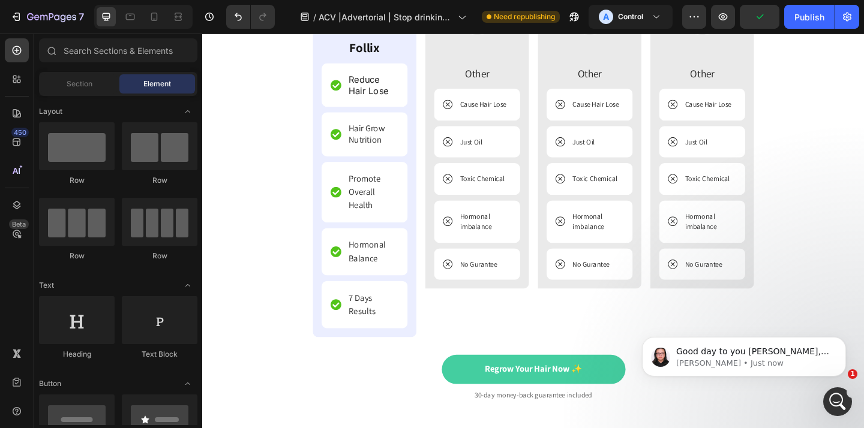
scroll to position [8912, 0]
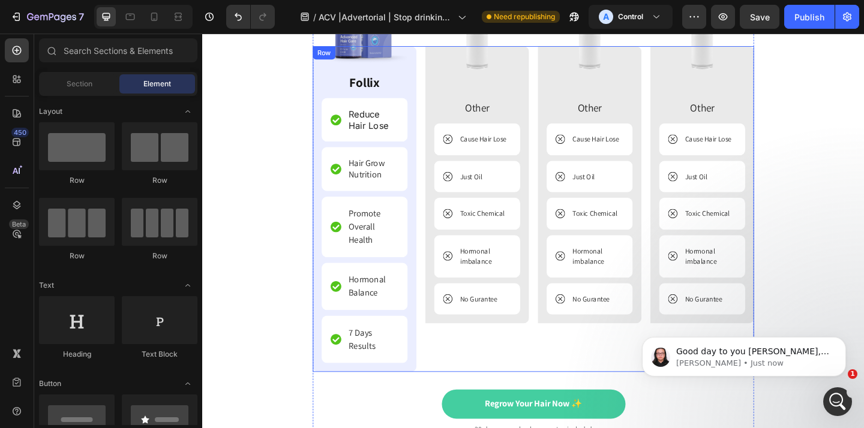
click at [532, 372] on div "Image Other Text Block Cause Hair Lose Item List Just Oil Item List Toxic Chemi…" at bounding box center [501, 224] width 113 height 355
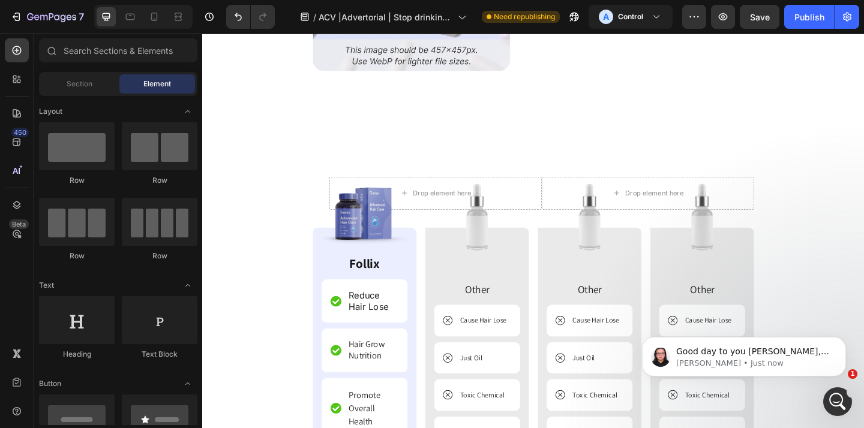
scroll to position [8704, 0]
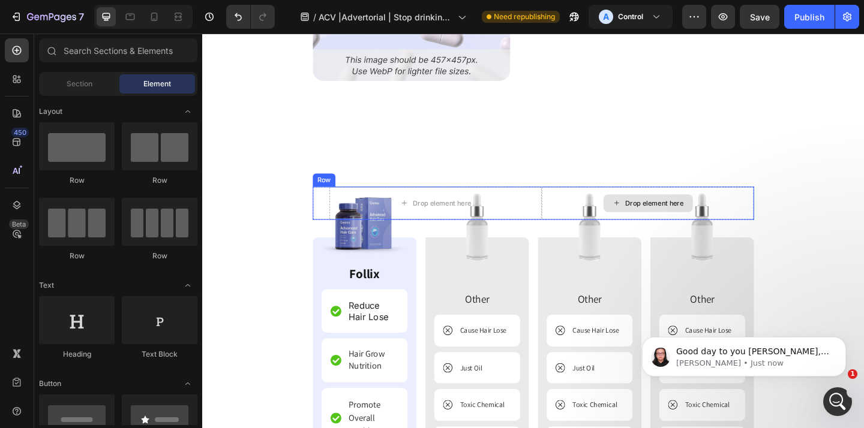
click at [572, 203] on div "Drop element here" at bounding box center [686, 218] width 231 height 36
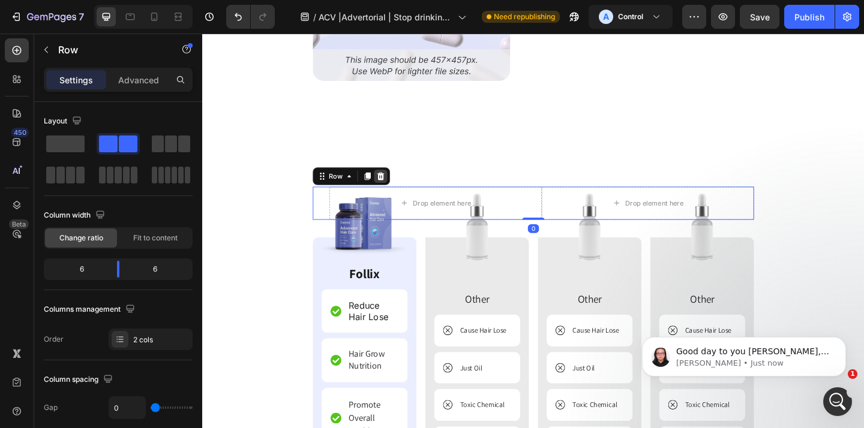
click at [401, 190] on div at bounding box center [396, 189] width 14 height 14
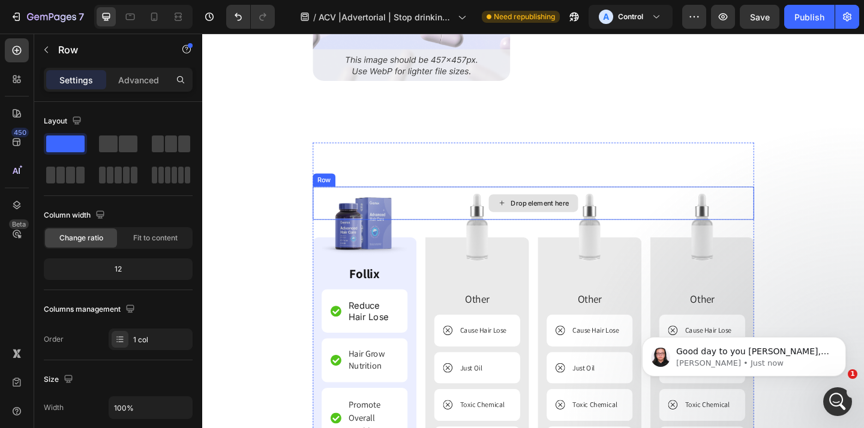
click at [446, 207] on div "Drop element here" at bounding box center [562, 218] width 480 height 36
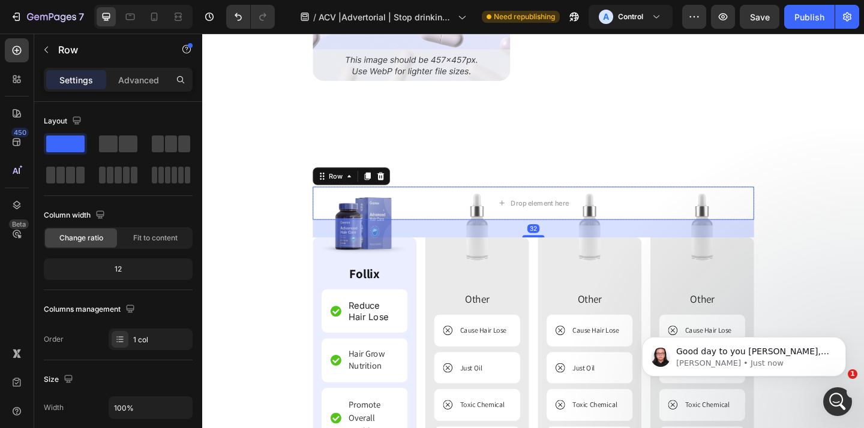
click at [398, 188] on icon at bounding box center [396, 189] width 8 height 8
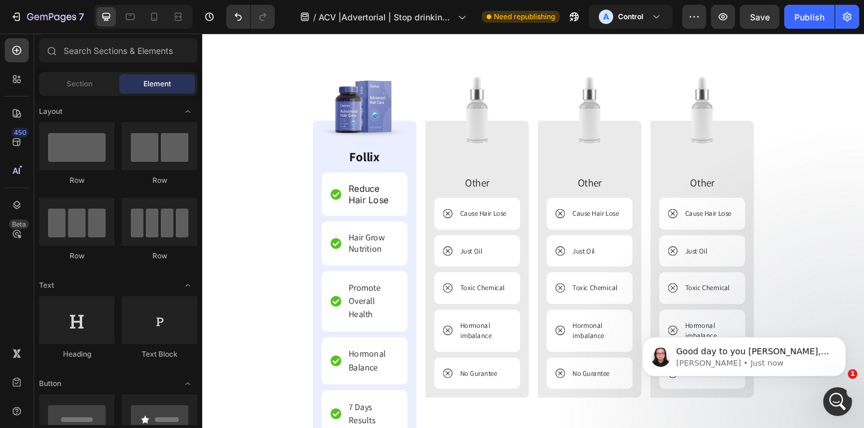
scroll to position [8780, 0]
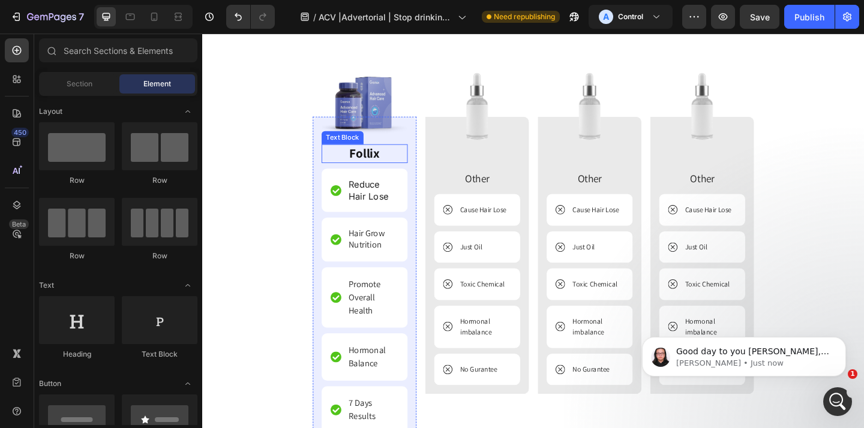
click at [379, 163] on p "Follix" at bounding box center [378, 164] width 91 height 18
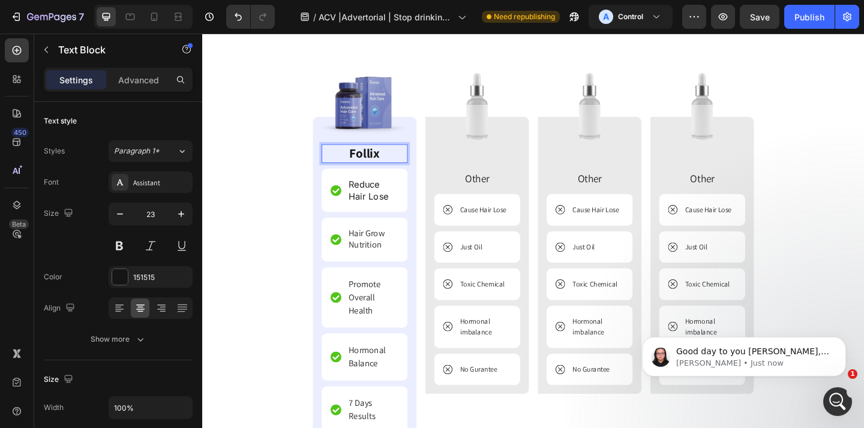
click at [379, 163] on p "Follix" at bounding box center [378, 164] width 91 height 18
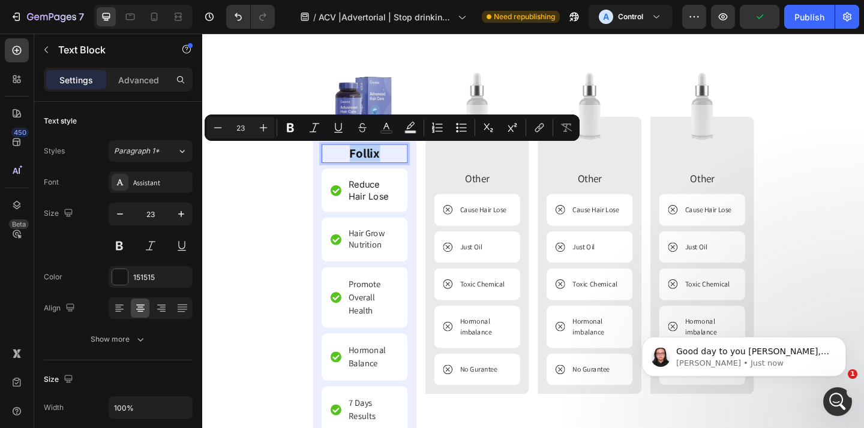
click at [401, 168] on p "Follix" at bounding box center [378, 164] width 91 height 18
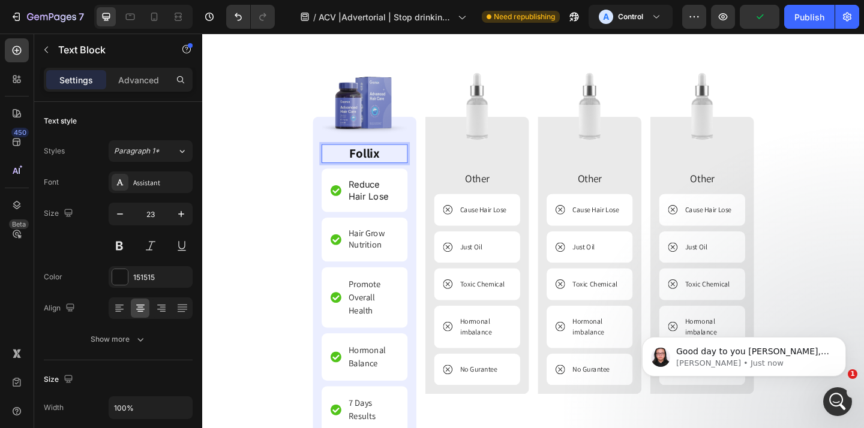
click at [398, 167] on p "Follix" at bounding box center [378, 164] width 91 height 18
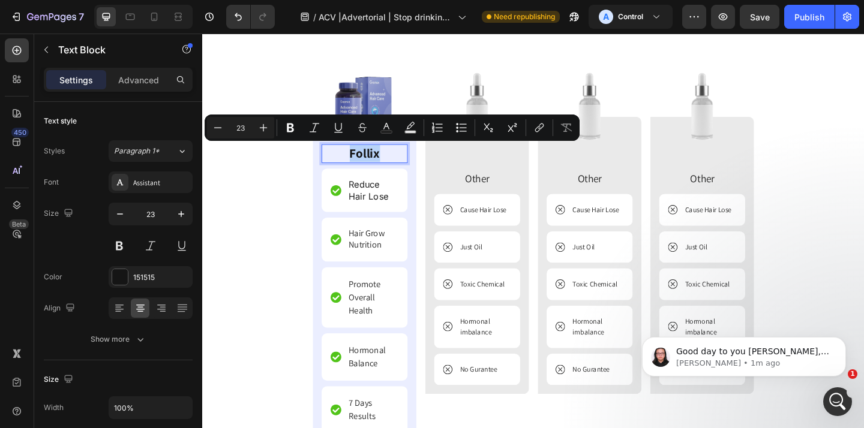
click at [398, 167] on p "Follix" at bounding box center [378, 164] width 91 height 18
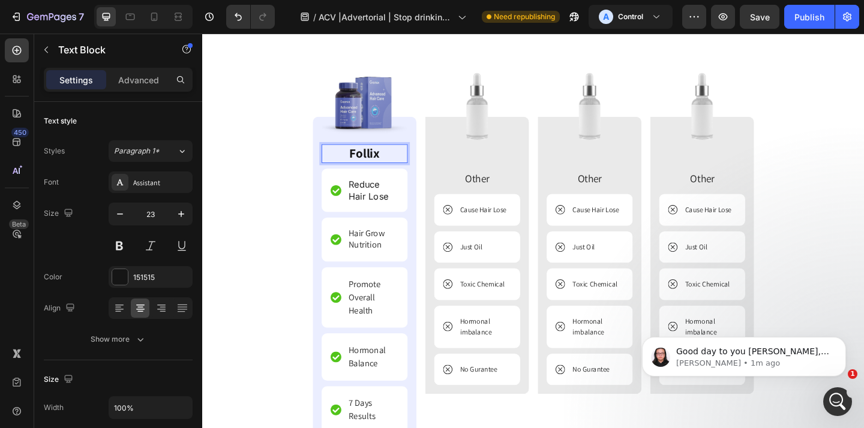
click at [391, 167] on p "Follix" at bounding box center [378, 164] width 91 height 18
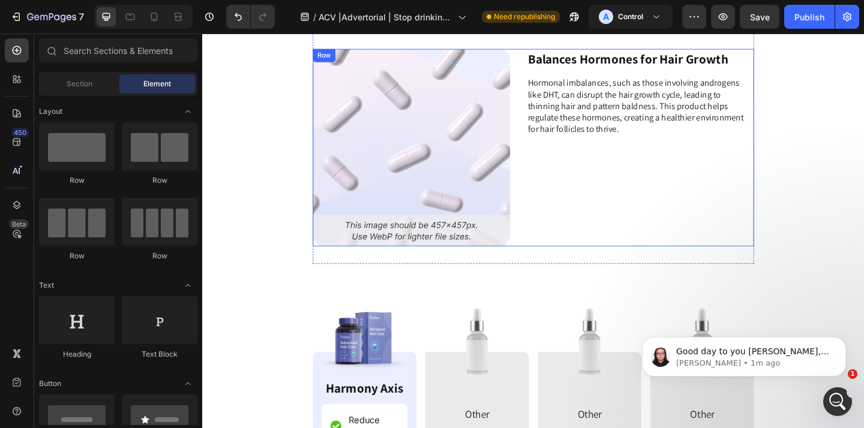
scroll to position [8498, 0]
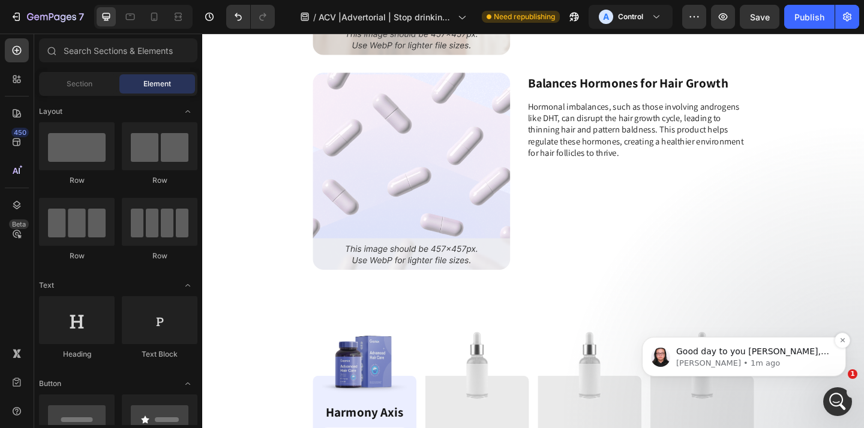
click at [813, 368] on p "Nathan • 1m ago" at bounding box center [753, 363] width 155 height 11
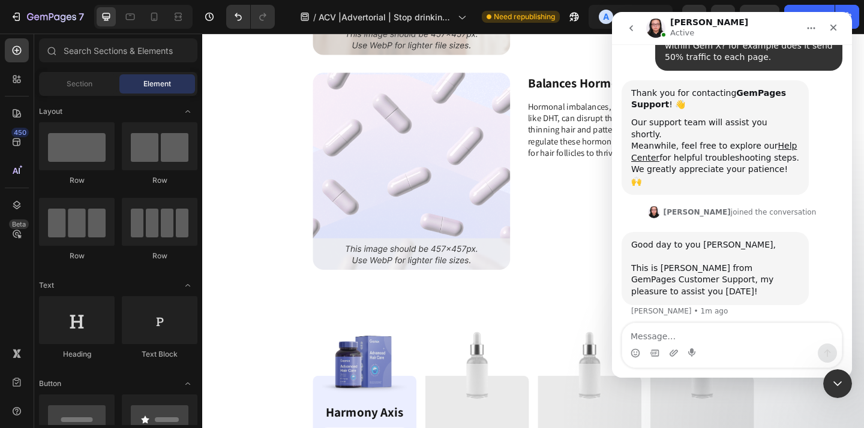
scroll to position [151, 0]
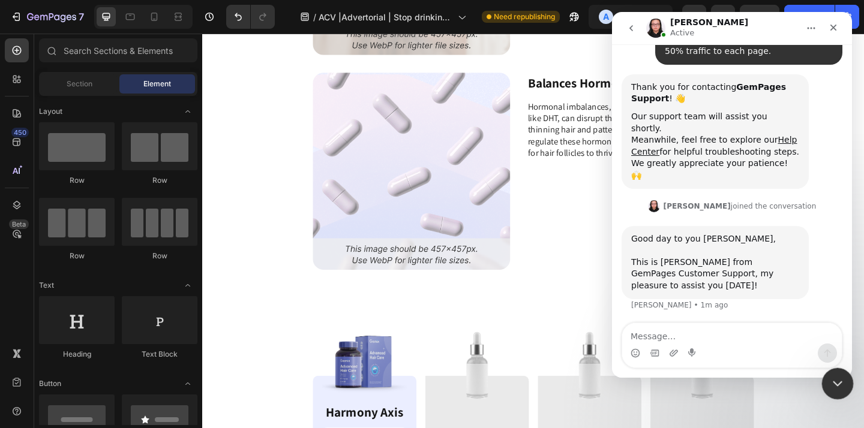
click at [838, 373] on div "Close Intercom Messenger" at bounding box center [835, 382] width 29 height 29
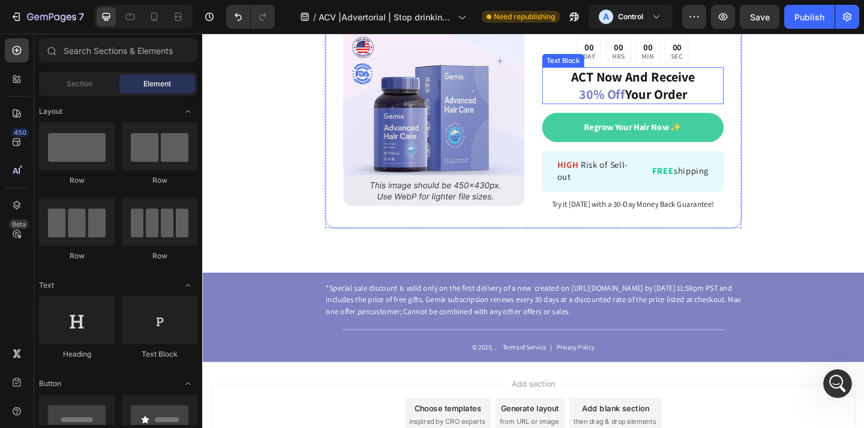
scroll to position [9488, 0]
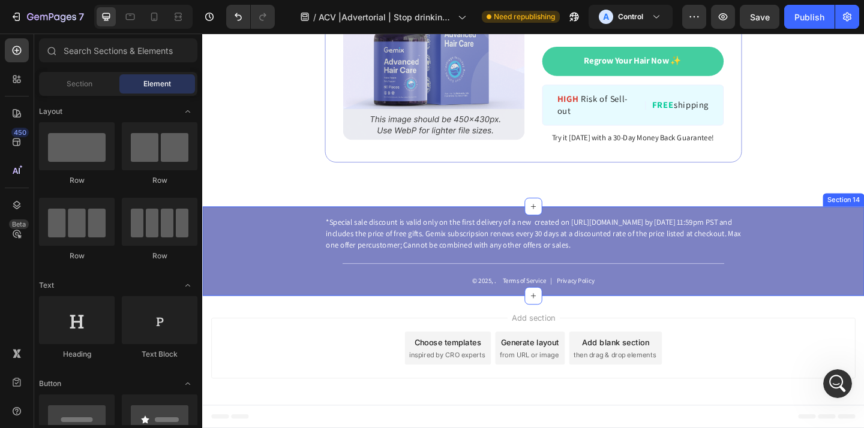
click at [298, 301] on div "*Special sale discount is valid only on the first delivery of a new created on …" at bounding box center [562, 270] width 720 height 97
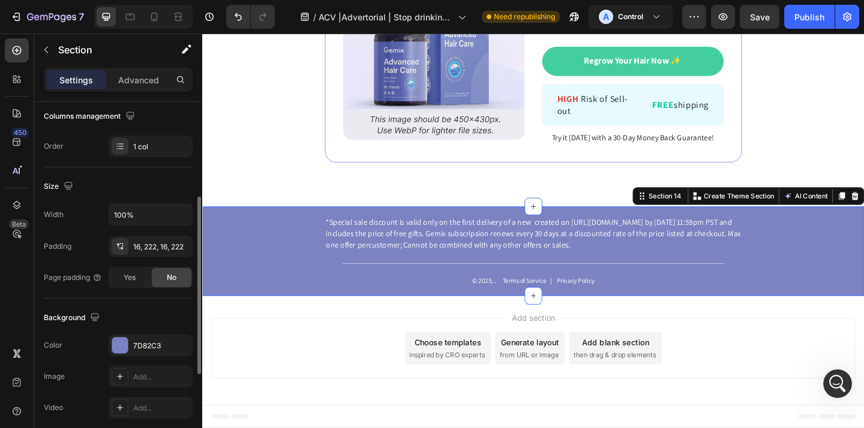
scroll to position [224, 0]
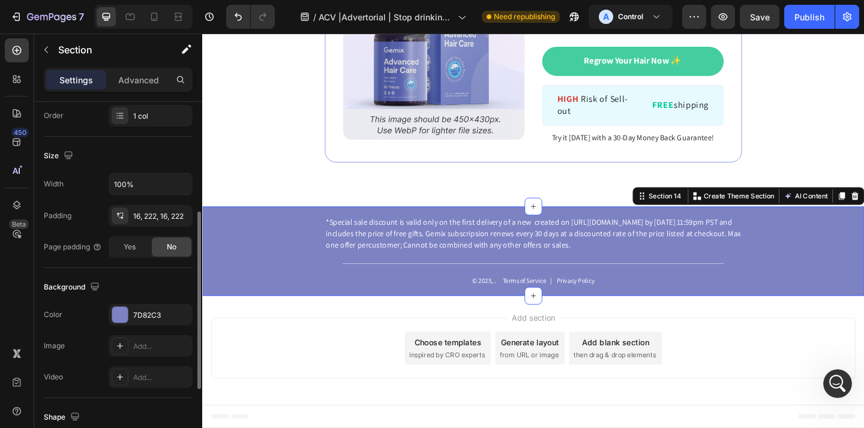
click at [130, 302] on div "Background The changes might be hidden by the video. Color 7D82C3 Image Add... …" at bounding box center [118, 333] width 149 height 130
click at [131, 305] on div "7D82C3" at bounding box center [151, 315] width 84 height 22
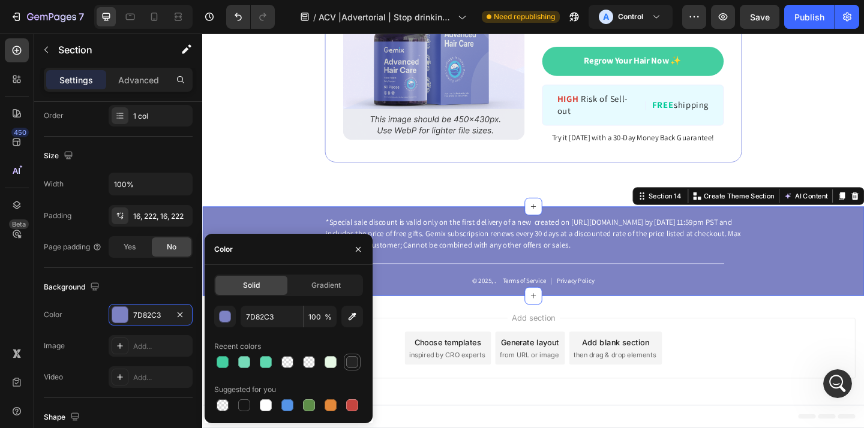
click at [355, 359] on div at bounding box center [352, 362] width 12 height 12
type input "242424"
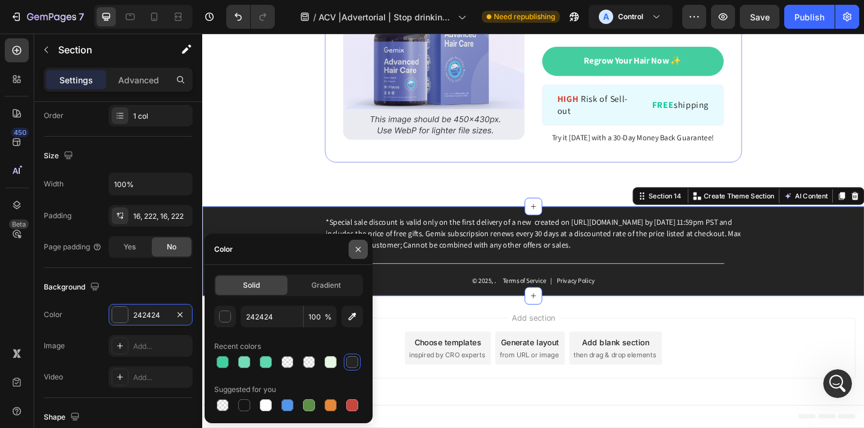
click at [352, 250] on button "button" at bounding box center [358, 249] width 19 height 19
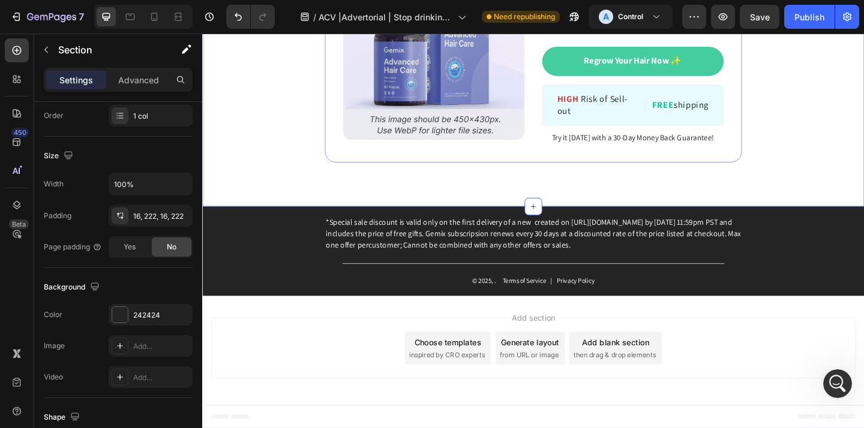
click at [292, 196] on div "Image ️🎊 Hurry! Sale Ends Soon ️🎊 Text Block 00 DAY 00 HRS 00 MIN 00 SEC Countd…" at bounding box center [562, 50] width 720 height 343
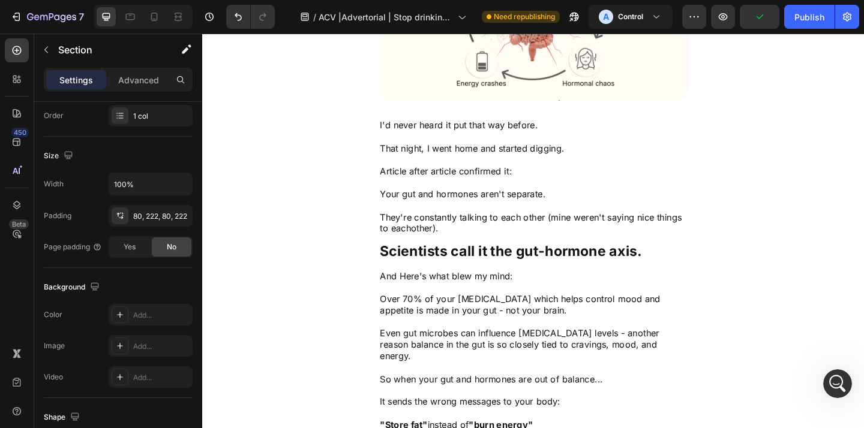
scroll to position [2236, 0]
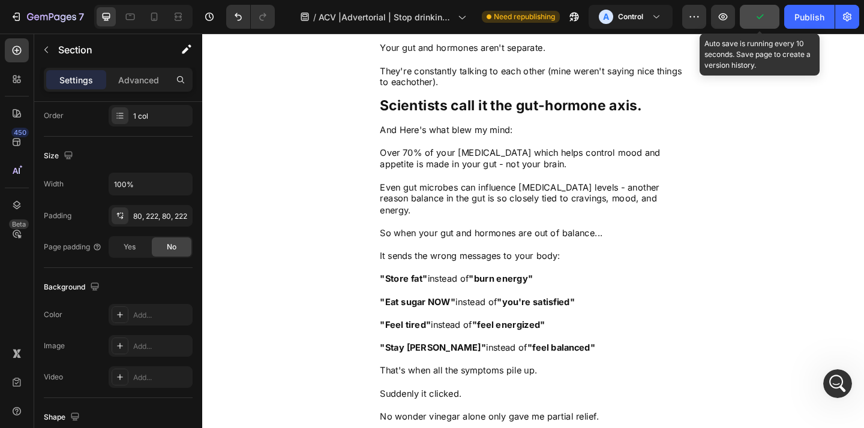
click at [764, 19] on icon "button" at bounding box center [760, 17] width 12 height 12
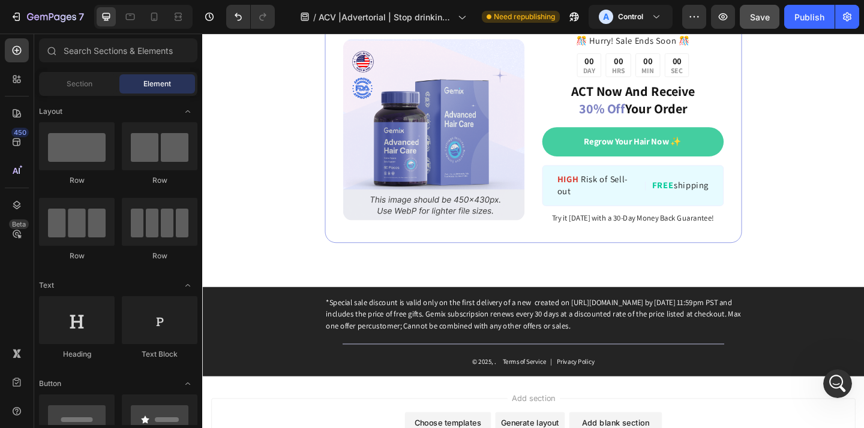
scroll to position [9431, 0]
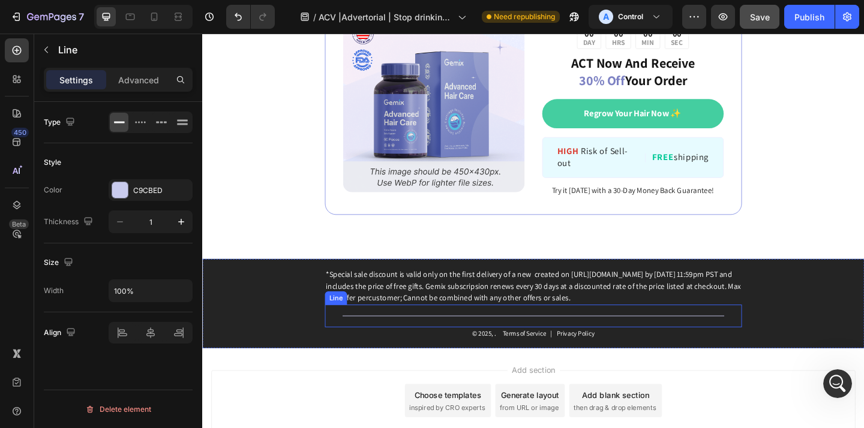
click at [767, 344] on div "Title Line" at bounding box center [562, 341] width 454 height 25
click at [808, 306] on div "*Special sale discount is valid only on the first delivery of a new created on …" at bounding box center [562, 327] width 720 height 97
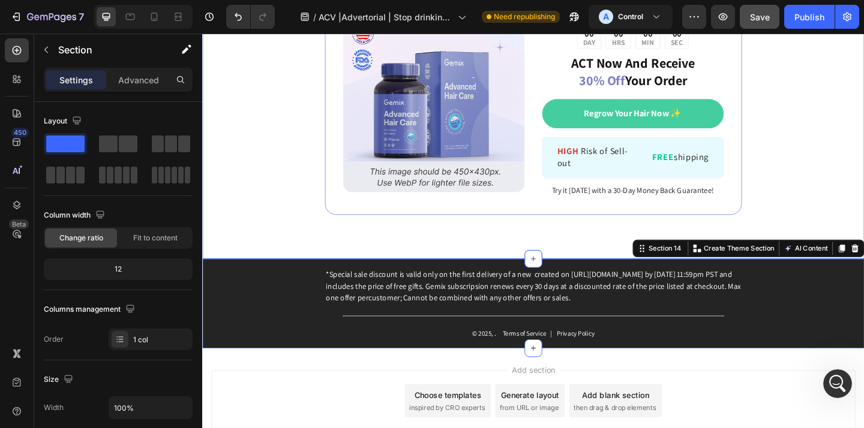
click at [860, 235] on div "Image ️🎊 Hurry! Sale Ends Soon ️🎊 Text Block 00 DAY 00 HRS 00 MIN 00 SEC Countd…" at bounding box center [562, 107] width 720 height 343
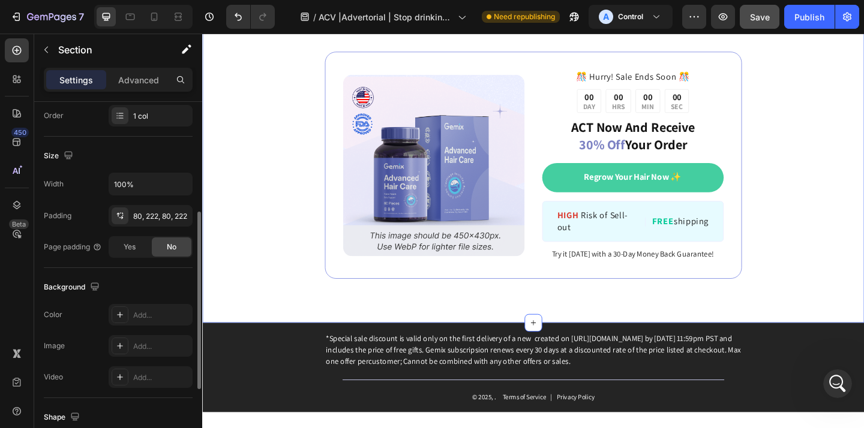
scroll to position [9201, 0]
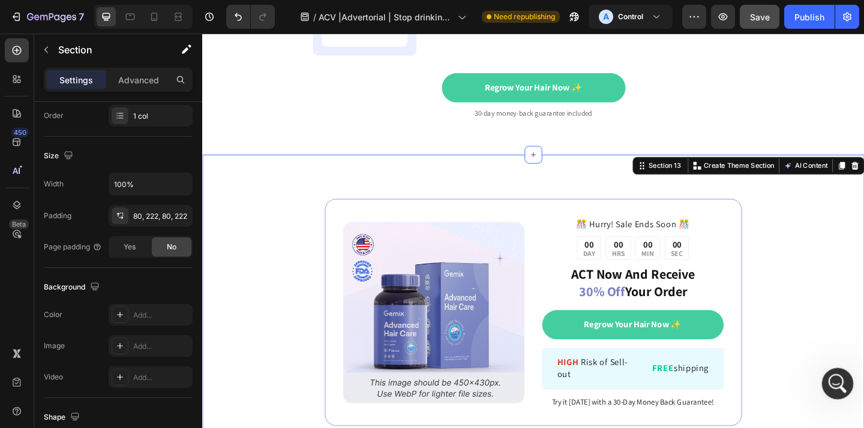
click at [833, 377] on icon "Open Intercom Messenger" at bounding box center [836, 383] width 20 height 20
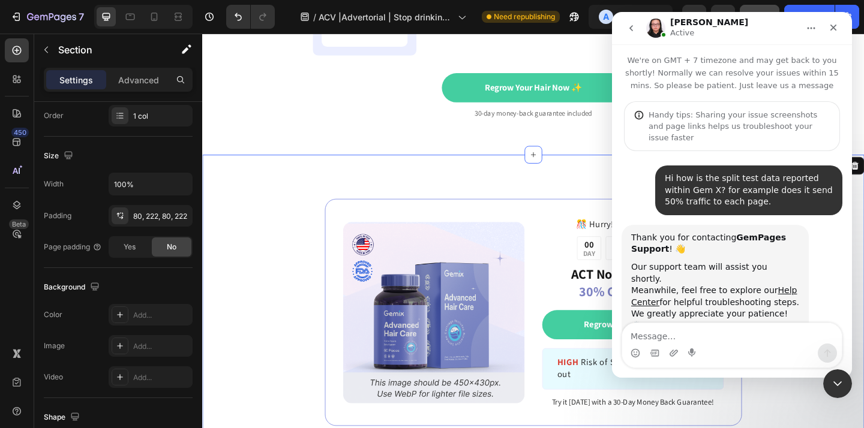
scroll to position [151, 0]
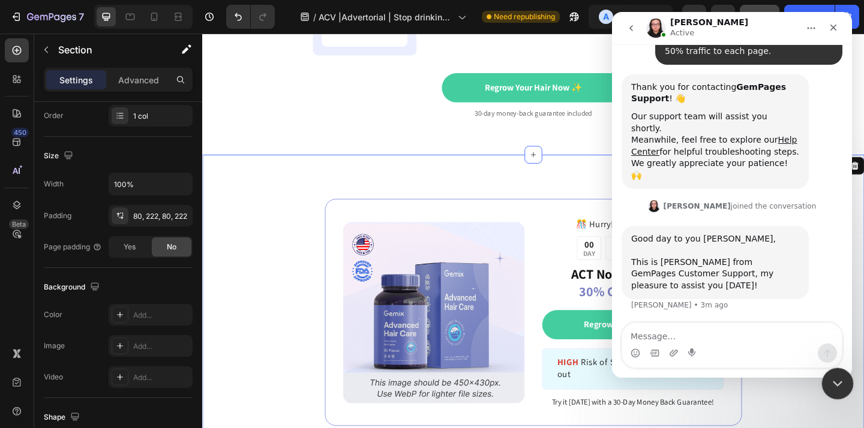
click at [826, 386] on div "Close Intercom Messenger" at bounding box center [835, 382] width 29 height 29
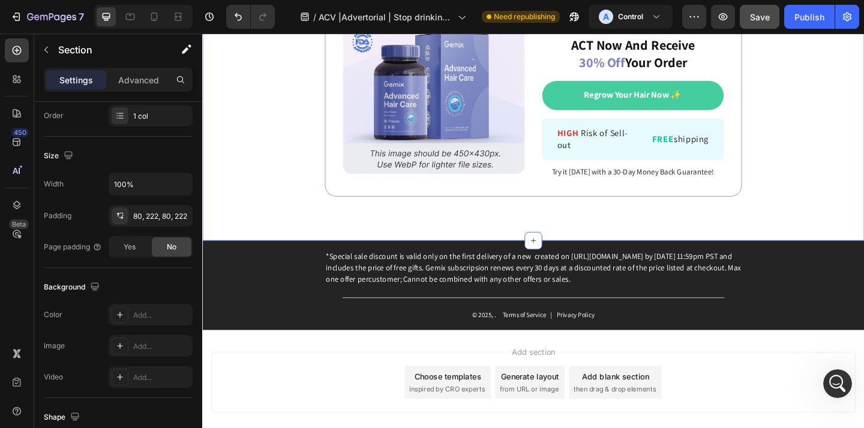
scroll to position [9488, 0]
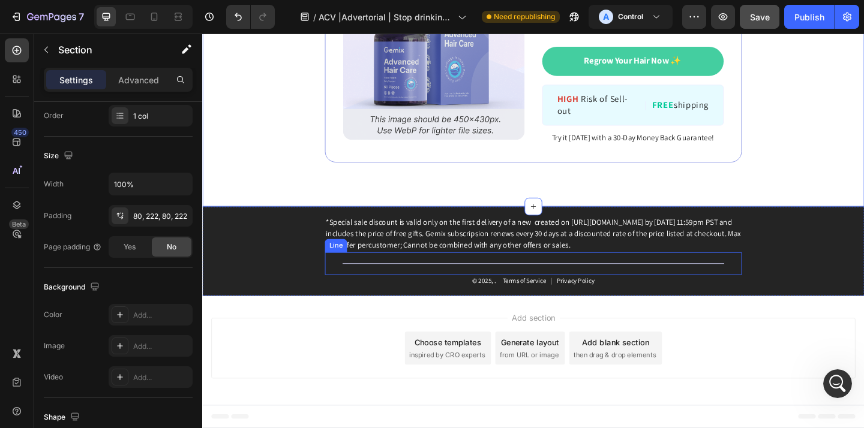
click at [425, 281] on div "Title Line" at bounding box center [562, 284] width 454 height 25
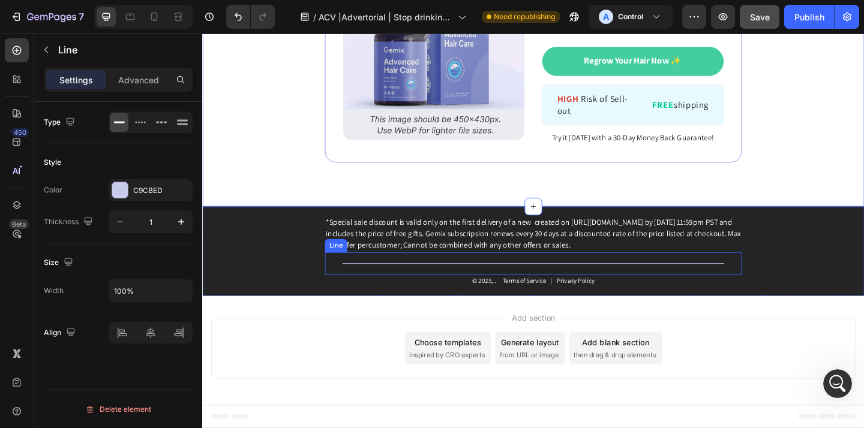
scroll to position [0, 0]
click at [163, 199] on div "C9CBED" at bounding box center [151, 190] width 84 height 22
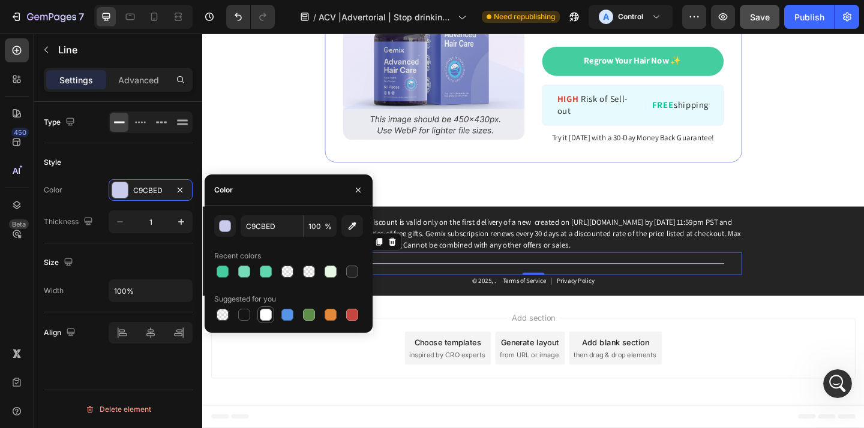
click at [267, 311] on div at bounding box center [266, 315] width 12 height 12
type input "FFFFFF"
click at [352, 189] on button "button" at bounding box center [358, 190] width 19 height 19
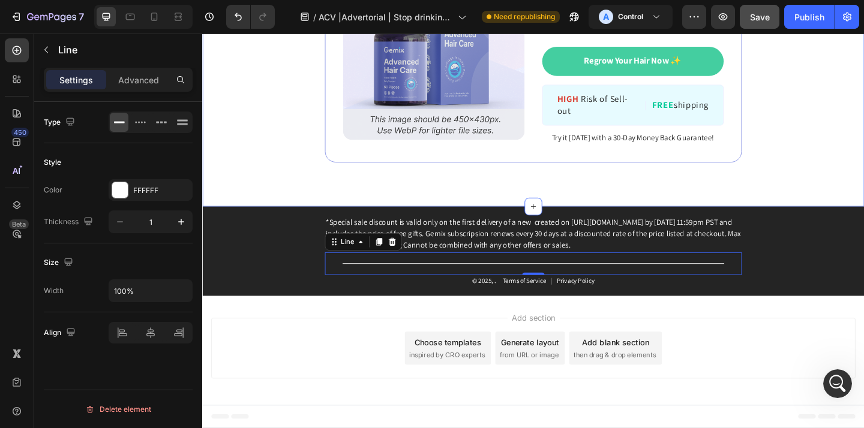
click at [263, 188] on div "Image ️🎊 Hurry! Sale Ends Soon ️🎊 Text Block 00 DAY 00 HRS 00 MIN 00 SEC Countd…" at bounding box center [562, 50] width 720 height 343
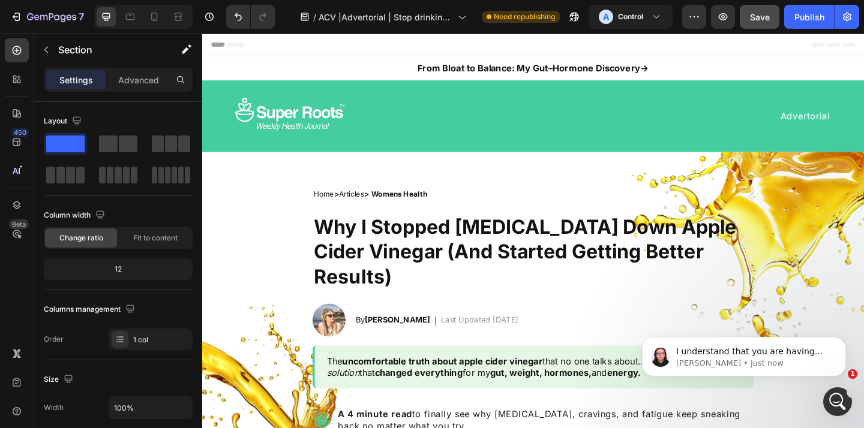
scroll to position [238, 0]
click at [770, 346] on p "I understand that you are having questions about GemX's split testing functions…" at bounding box center [753, 352] width 155 height 12
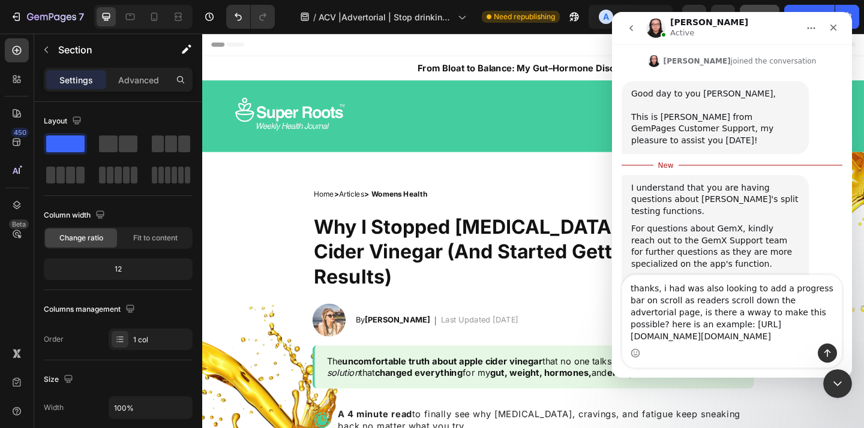
scroll to position [330, 0]
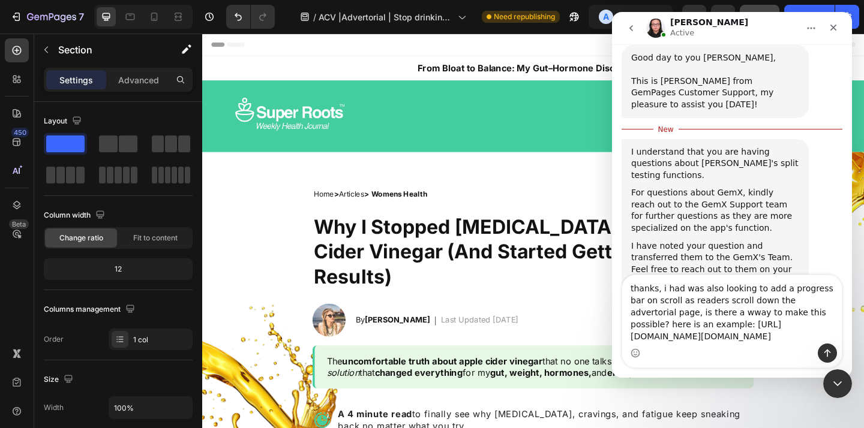
drag, startPoint x: 722, startPoint y: 277, endPoint x: 794, endPoint y: 273, distance: 72.1
click at [794, 275] on textarea "thanks, i had was also looking to add a progress bar on scroll as readers scrol…" at bounding box center [732, 309] width 220 height 68
click at [677, 287] on textarea "thanks, i had was also looking to add a progress bar on scroll as readers scrol…" at bounding box center [732, 309] width 220 height 68
type textarea "thanks, i had was also looking to add a progress bar on scroll as readers scrol…"
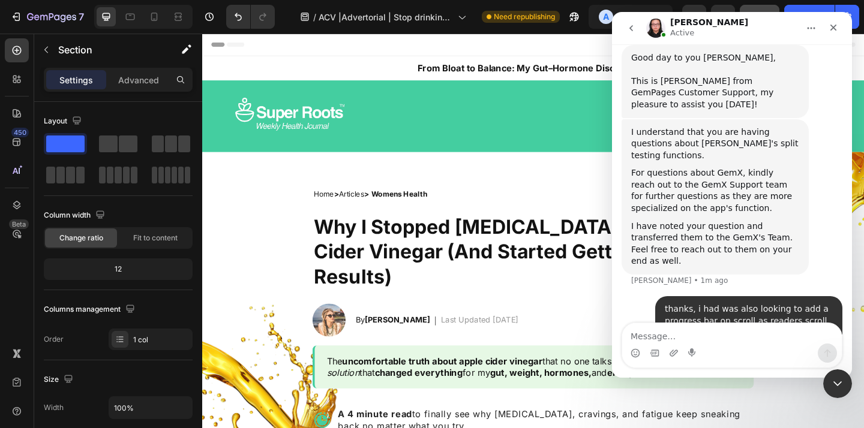
scroll to position [356, 0]
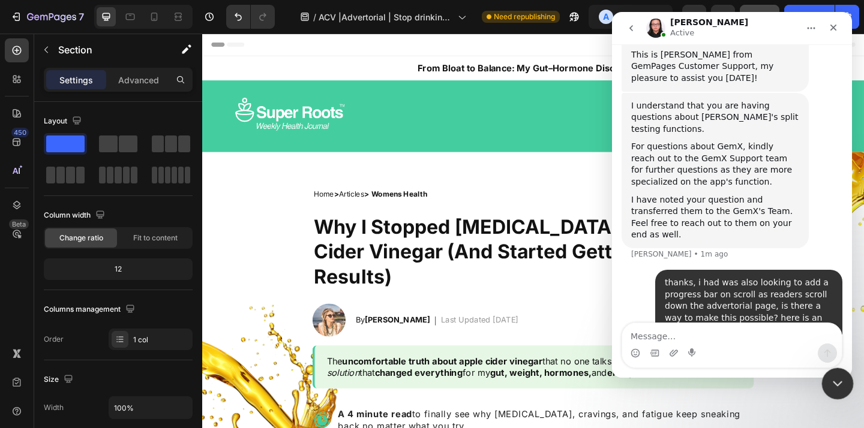
click at [846, 379] on div "Close Intercom Messenger" at bounding box center [835, 382] width 29 height 29
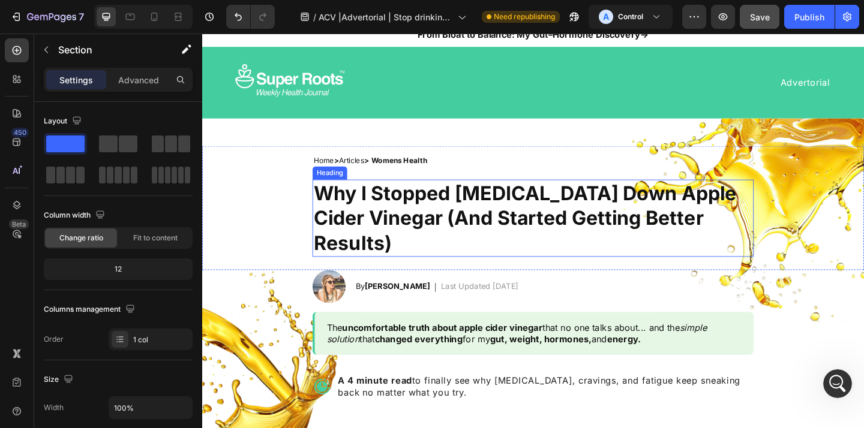
scroll to position [40, 0]
